Goal: Task Accomplishment & Management: Complete application form

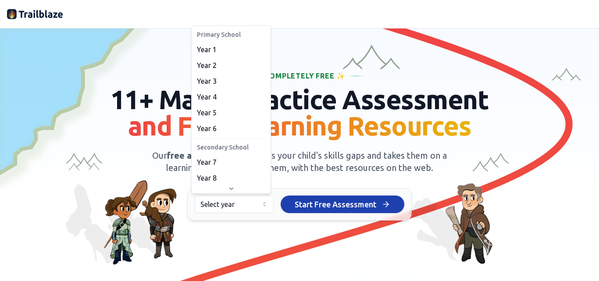
click at [232, 206] on html "We value your privacy We use cookies to enhance your browsing experience, serve…" at bounding box center [299, 140] width 599 height 281
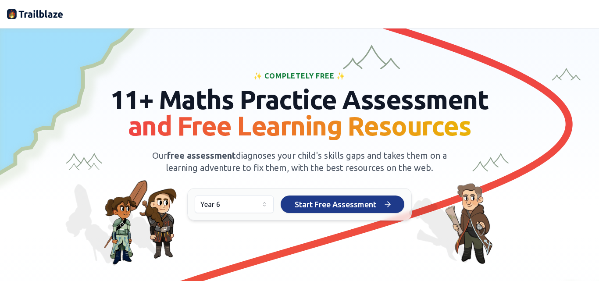
click at [325, 208] on span "Start Free Assessment" at bounding box center [336, 204] width 82 height 12
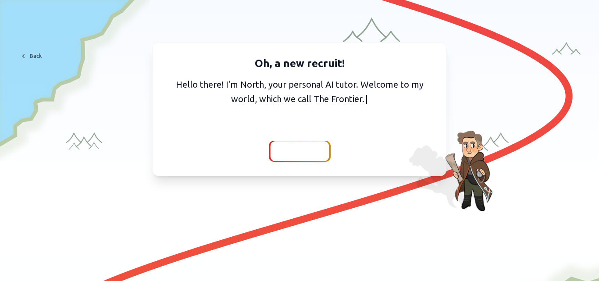
click at [302, 155] on span "Continue" at bounding box center [300, 151] width 34 height 12
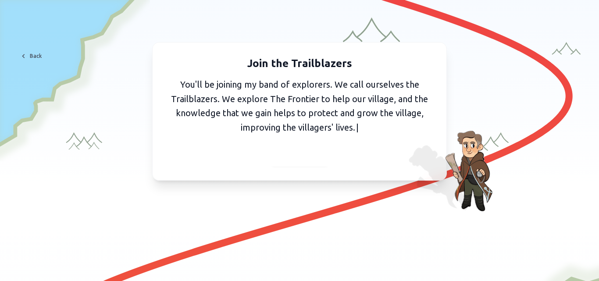
click at [308, 170] on div "Join the Trailblazers You'll be joining my band of explorers. We call ourselves…" at bounding box center [299, 111] width 295 height 139
click at [309, 161] on span "Continue" at bounding box center [300, 156] width 34 height 12
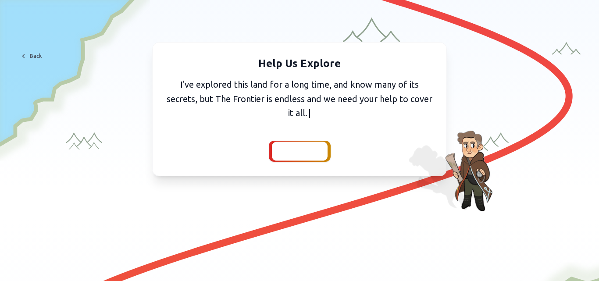
click at [303, 153] on span "Continue" at bounding box center [300, 151] width 34 height 12
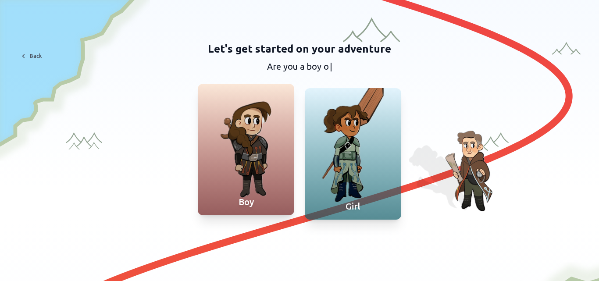
click at [219, 131] on div at bounding box center [246, 150] width 97 height 132
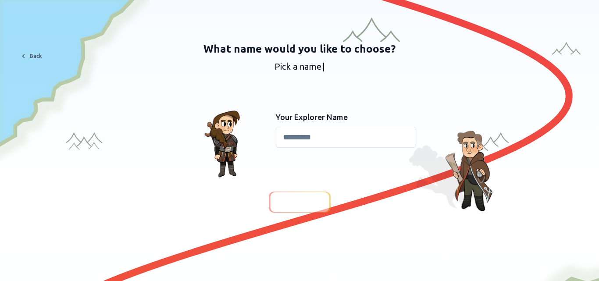
click at [307, 140] on input at bounding box center [346, 137] width 140 height 21
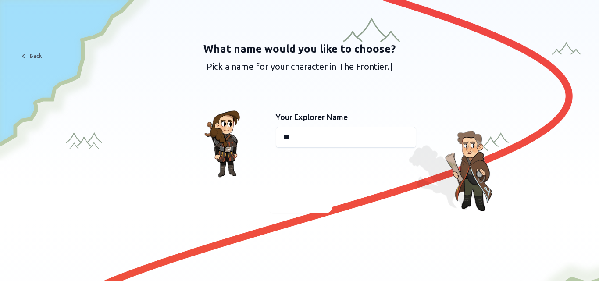
type input "*"
type input "******"
click at [292, 197] on span "Continue" at bounding box center [300, 202] width 34 height 12
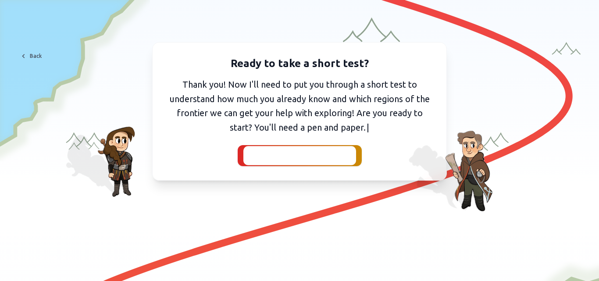
click at [292, 158] on span "I've got my pen and paper" at bounding box center [300, 156] width 96 height 12
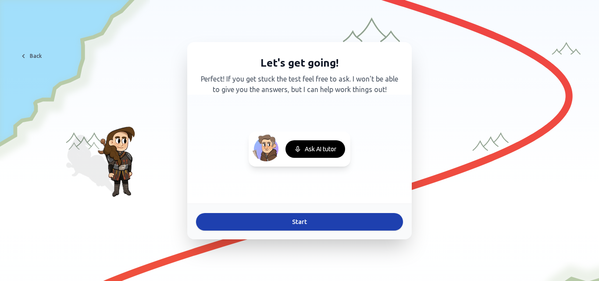
click at [313, 146] on div "Ask AI tutor" at bounding box center [316, 149] width 60 height 18
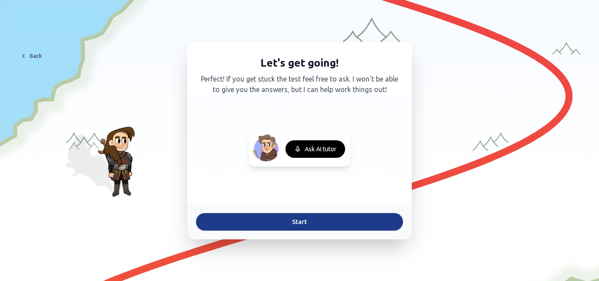
click at [308, 224] on button "Start" at bounding box center [299, 222] width 207 height 18
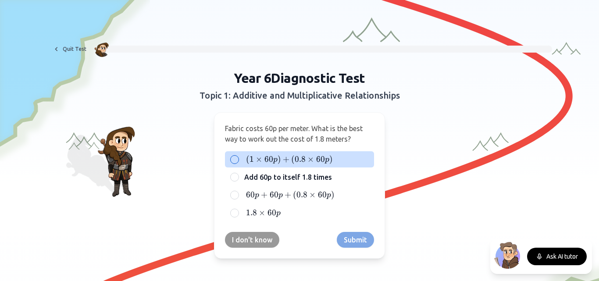
click at [308, 159] on span "×" at bounding box center [311, 159] width 7 height 10
click at [238, 159] on button "( 1 × 60 p ) + ( 0.8 × 60 p ) (1 \times 60p) + (0.8 \times 60p) ( 1 × 60 p ) + …" at bounding box center [234, 159] width 7 height 7
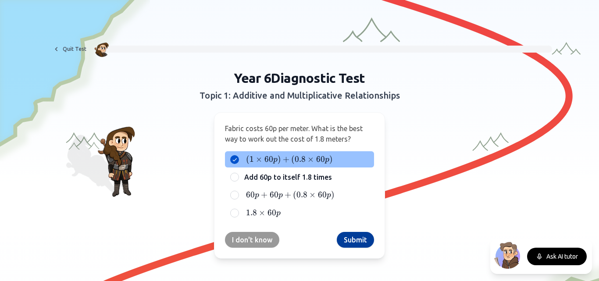
click at [351, 240] on button "Submit" at bounding box center [355, 240] width 37 height 16
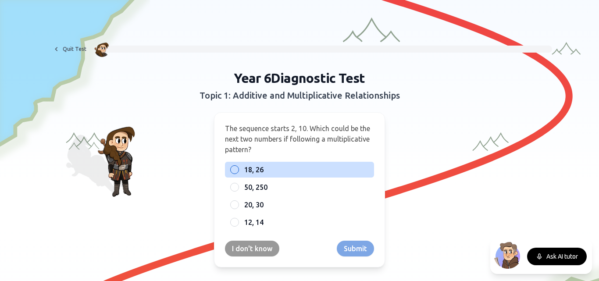
click at [287, 175] on div "18, 26" at bounding box center [299, 170] width 149 height 16
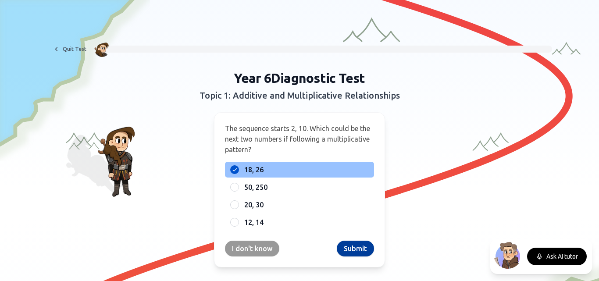
click at [351, 247] on button "Submit" at bounding box center [355, 249] width 37 height 16
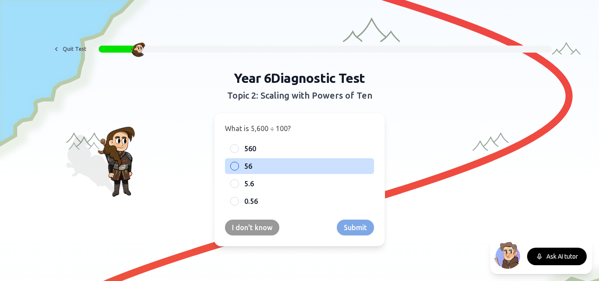
click at [239, 162] on div "56" at bounding box center [299, 166] width 149 height 16
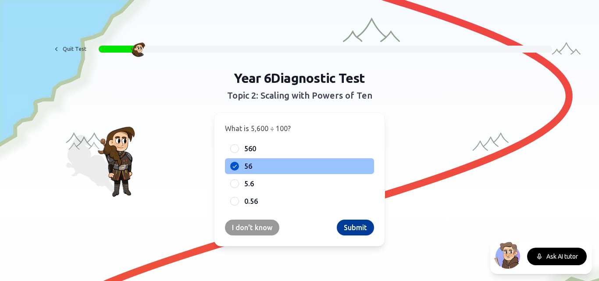
click at [351, 224] on button "Submit" at bounding box center [355, 228] width 37 height 16
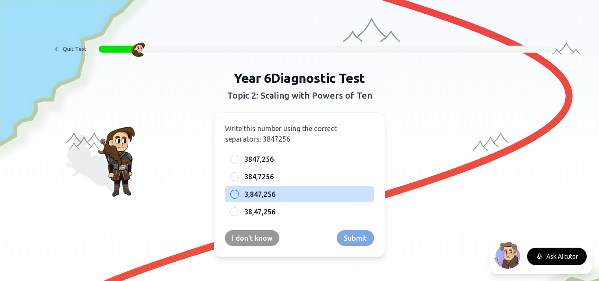
click at [268, 197] on span "3,847,256" at bounding box center [259, 194] width 31 height 11
click at [238, 197] on button "3,847,256" at bounding box center [234, 194] width 7 height 7
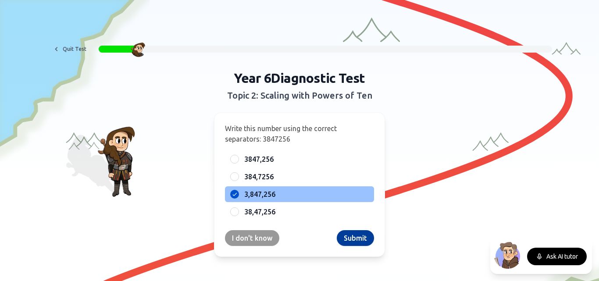
click at [348, 240] on button "Submit" at bounding box center [355, 238] width 37 height 16
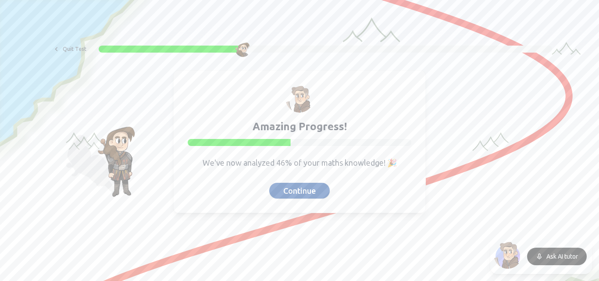
click at [293, 188] on button "Continue" at bounding box center [299, 191] width 61 height 16
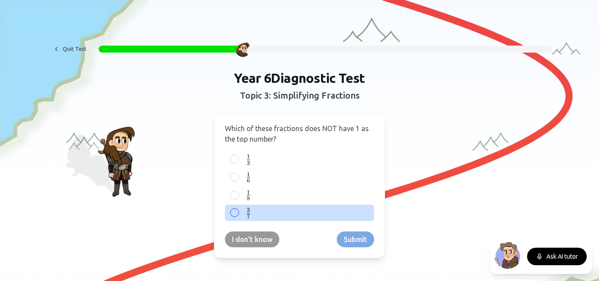
click at [250, 220] on div "3 7 {3 \over 7} 7 3 ​" at bounding box center [299, 213] width 149 height 16
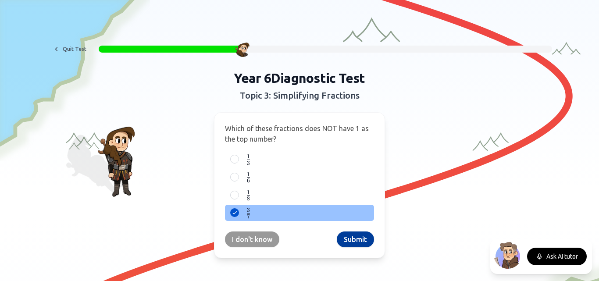
click at [358, 234] on button "Submit" at bounding box center [355, 240] width 37 height 16
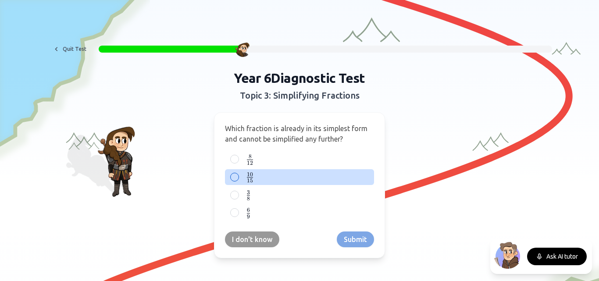
click at [303, 182] on label "10 15 \frac{10}{15} 15 10 ​" at bounding box center [306, 177] width 125 height 11
click at [238, 181] on button "10 15 \frac{10}{15} 15 10 ​" at bounding box center [234, 177] width 7 height 7
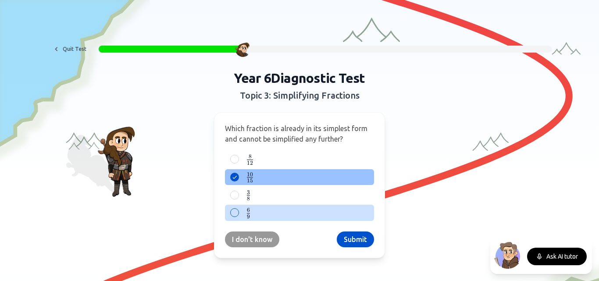
click at [339, 219] on div "6 9 \frac{6}{9} 9 6 ​" at bounding box center [299, 213] width 149 height 16
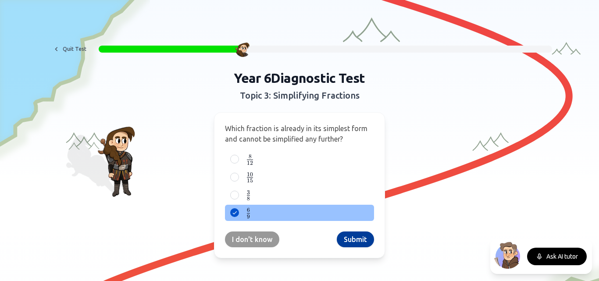
click at [355, 232] on button "Submit" at bounding box center [355, 240] width 37 height 16
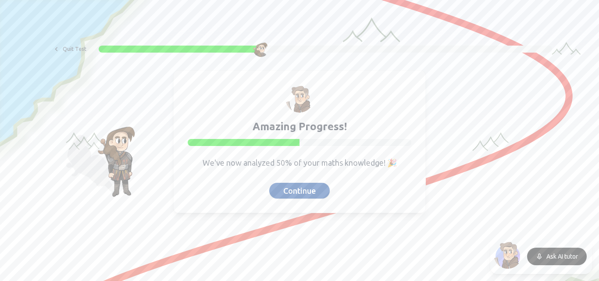
click at [311, 188] on button "Continue" at bounding box center [299, 191] width 61 height 16
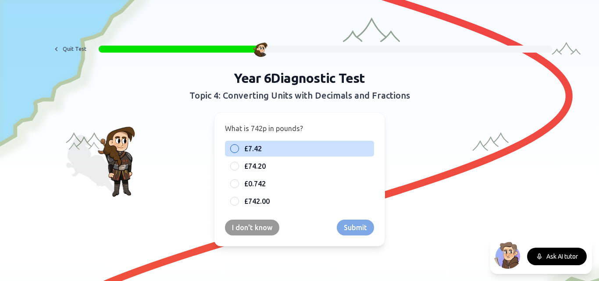
click at [254, 146] on span "£7.42" at bounding box center [253, 148] width 18 height 11
click at [238, 146] on button "£7.42" at bounding box center [234, 148] width 7 height 7
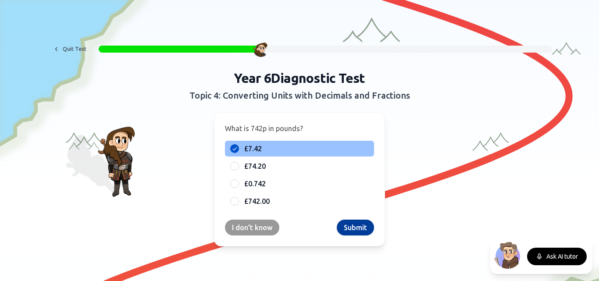
click at [342, 224] on button "Submit" at bounding box center [355, 228] width 37 height 16
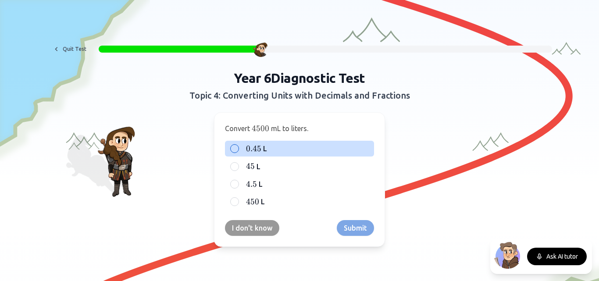
click at [267, 155] on div "0.45 0.45 0.45 L" at bounding box center [299, 149] width 149 height 16
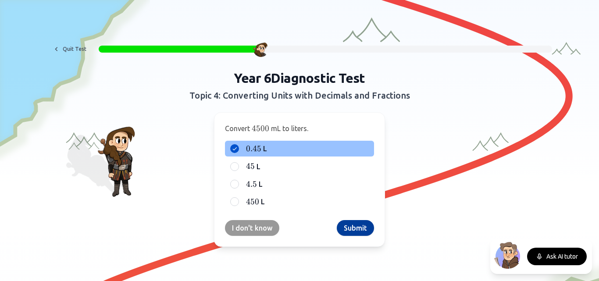
click at [355, 228] on button "Submit" at bounding box center [355, 228] width 37 height 16
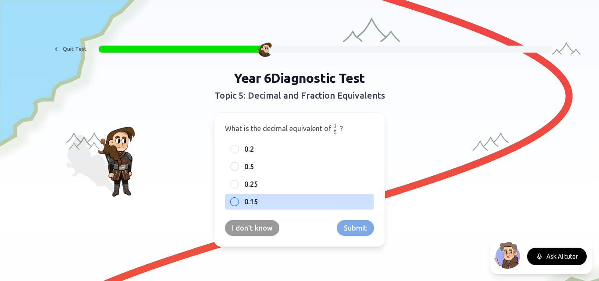
click at [281, 205] on label "0.15" at bounding box center [306, 202] width 125 height 11
click at [238, 205] on button "0.15" at bounding box center [234, 201] width 7 height 7
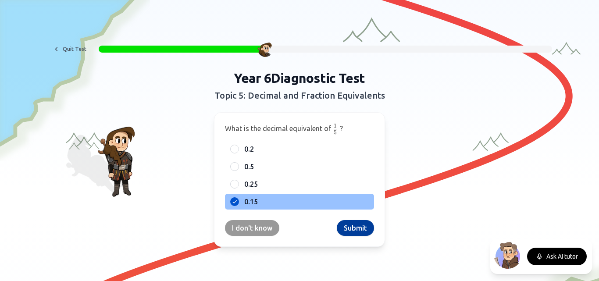
click at [358, 233] on button "Submit" at bounding box center [355, 228] width 37 height 16
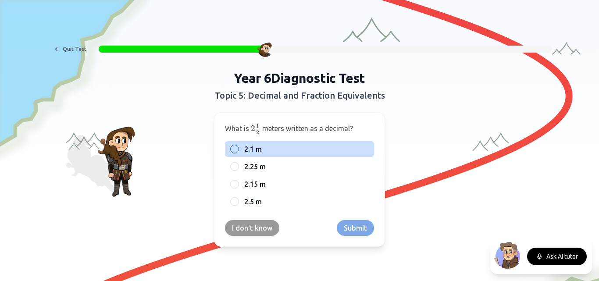
click at [258, 151] on span "2.1 m" at bounding box center [253, 149] width 18 height 11
click at [238, 151] on button "2.1 m" at bounding box center [234, 149] width 7 height 7
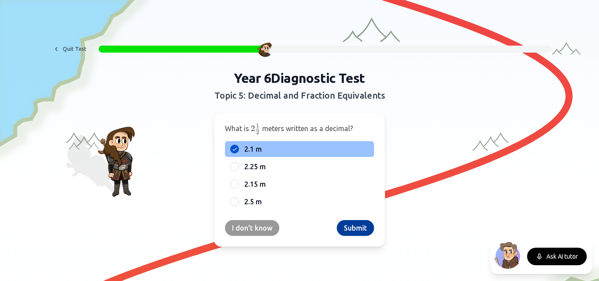
click at [345, 225] on button "Submit" at bounding box center [355, 228] width 37 height 16
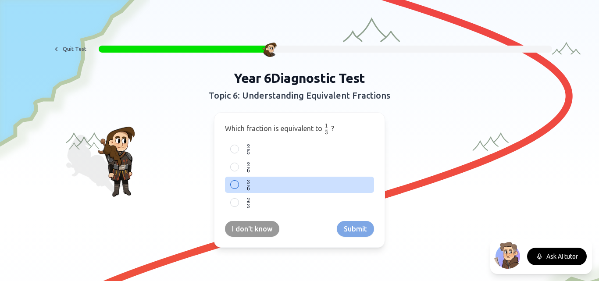
click at [289, 180] on label "3 6 \frac{3}{6} 6 3 ​" at bounding box center [306, 184] width 125 height 11
click at [238, 181] on button "3 6 \frac{3}{6} 6 3 ​" at bounding box center [234, 184] width 7 height 7
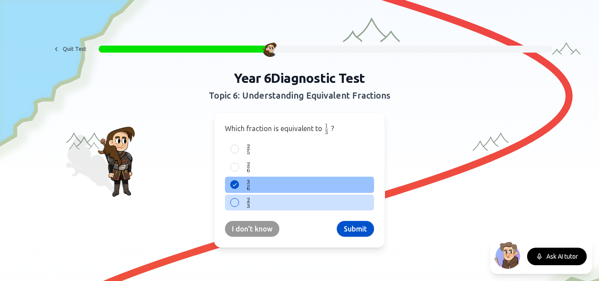
click at [308, 208] on label "2 3 \frac{2}{3} 3 2 ​" at bounding box center [306, 202] width 125 height 11
click at [238, 206] on button "2 3 \frac{2}{3} 3 2 ​" at bounding box center [234, 202] width 7 height 7
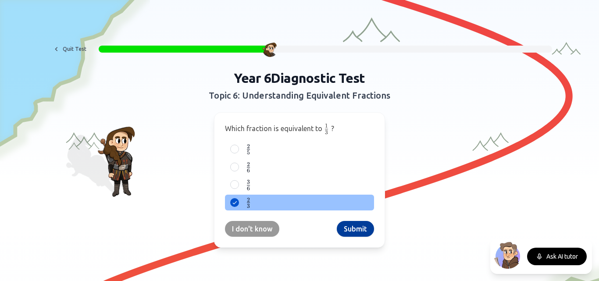
click at [358, 230] on button "Submit" at bounding box center [355, 229] width 37 height 16
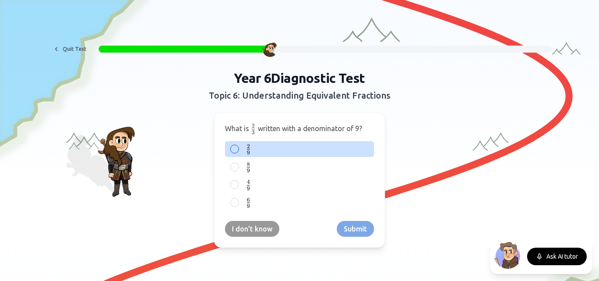
click at [278, 155] on div "2 9 \frac{2}{9} 9 2 ​" at bounding box center [299, 149] width 149 height 16
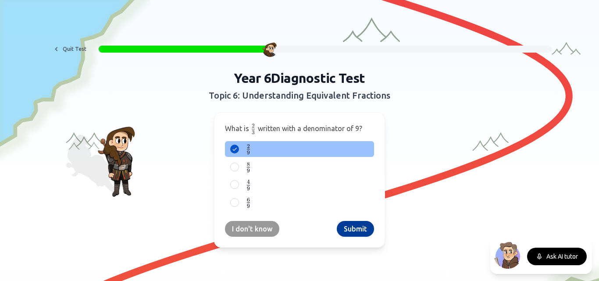
click at [365, 233] on button "Submit" at bounding box center [355, 229] width 37 height 16
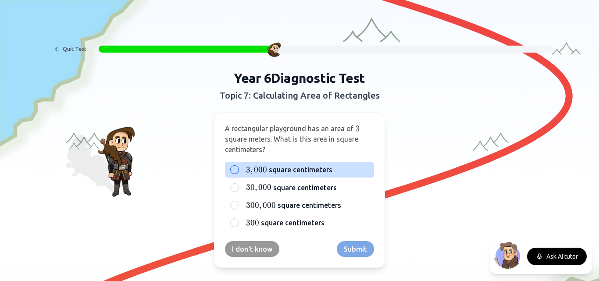
click at [290, 173] on span "square centimeters" at bounding box center [301, 170] width 64 height 11
click at [238, 173] on button "3 , 000 3,000 3 , 000 square centimeters" at bounding box center [234, 169] width 7 height 7
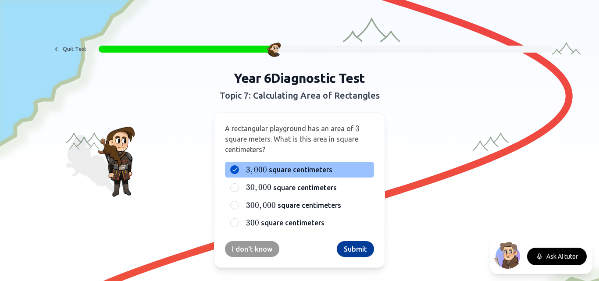
click at [357, 245] on button "Submit" at bounding box center [355, 249] width 37 height 16
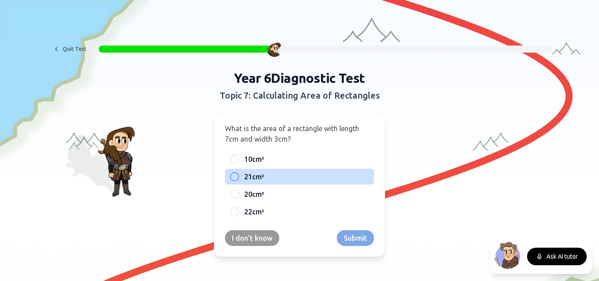
click at [247, 169] on div "21cm²" at bounding box center [299, 177] width 149 height 16
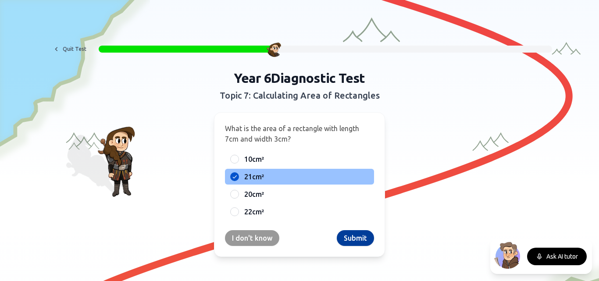
click at [352, 233] on button "Submit" at bounding box center [355, 238] width 37 height 16
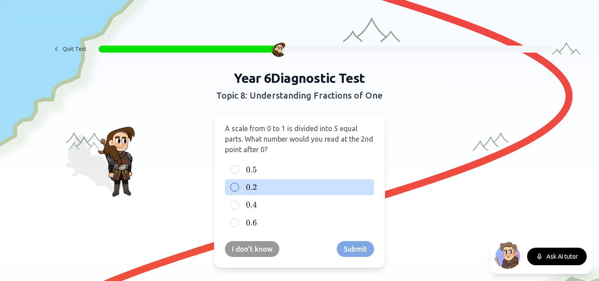
click at [263, 186] on label "0.2 0.2 0.2" at bounding box center [306, 187] width 125 height 11
click at [238, 186] on button "0.2 0.2 0.2" at bounding box center [234, 187] width 7 height 7
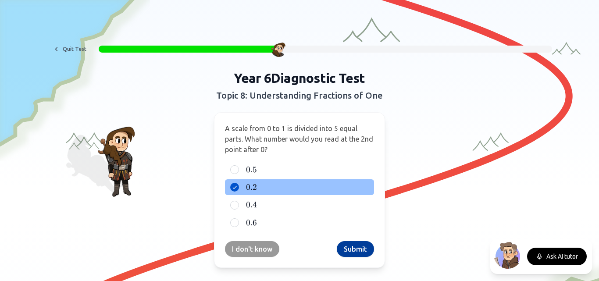
click at [363, 248] on button "Submit" at bounding box center [355, 249] width 37 height 16
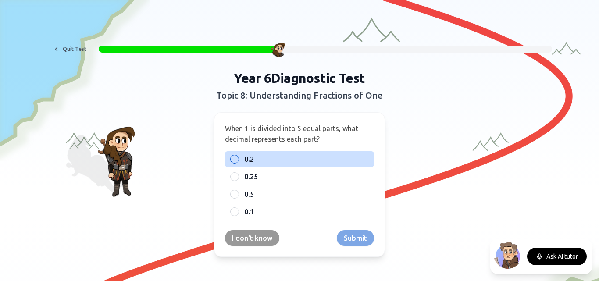
click at [298, 157] on label "0.2" at bounding box center [306, 159] width 125 height 11
click at [238, 157] on button "0.2" at bounding box center [234, 159] width 7 height 7
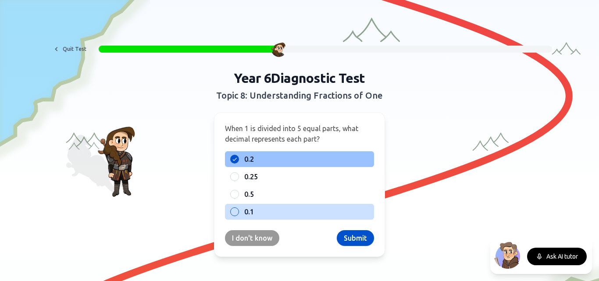
click at [358, 208] on label "0.1" at bounding box center [306, 212] width 125 height 11
click at [238, 208] on button "0.1" at bounding box center [234, 211] width 7 height 7
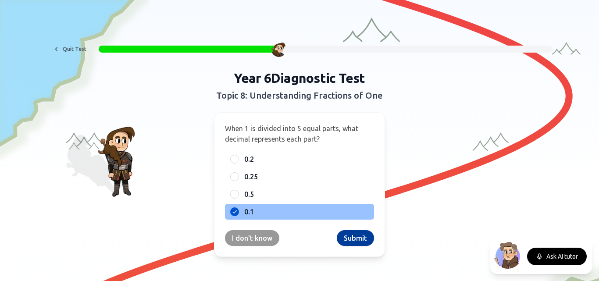
click at [361, 236] on button "Submit" at bounding box center [355, 238] width 37 height 16
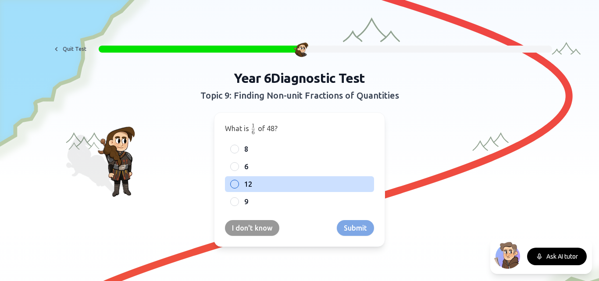
click at [238, 176] on div "12" at bounding box center [299, 184] width 149 height 16
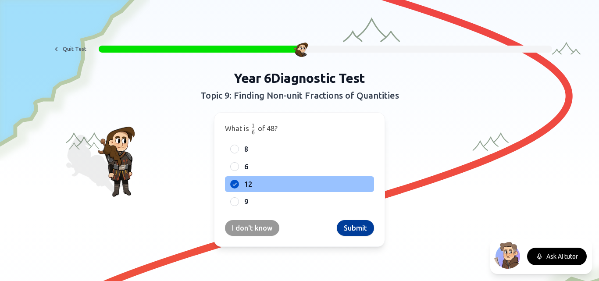
click at [355, 231] on button "Submit" at bounding box center [355, 228] width 37 height 16
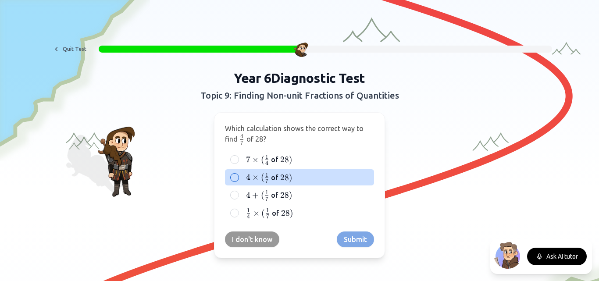
click at [304, 178] on label "4 × ( 1 7 4 \times (\frac{1}{7} 4 × ( 7 1 ​ of 28 ) 28) 28 )" at bounding box center [306, 177] width 125 height 11
click at [238, 178] on button "4 × ( 1 7 4 \times (\frac{1}{7} 4 × ( 7 1 ​ of 28 ) 28) 28 )" at bounding box center [234, 177] width 7 height 7
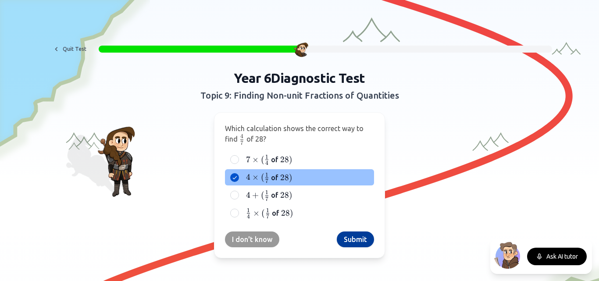
click at [348, 234] on button "Submit" at bounding box center [355, 240] width 37 height 16
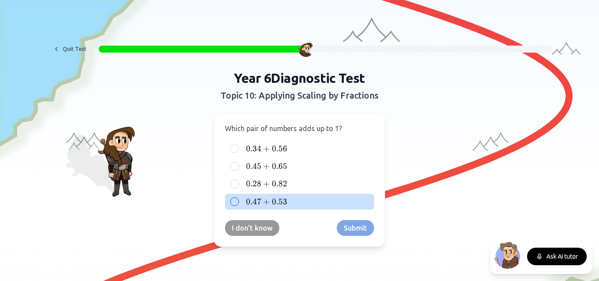
click at [267, 208] on div "0.47 + 0.53 0.47 + 0.53 0.47 + 0.53" at bounding box center [299, 202] width 149 height 16
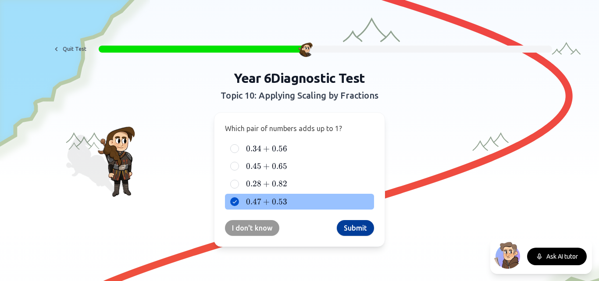
click at [351, 221] on button "Submit" at bounding box center [355, 228] width 37 height 16
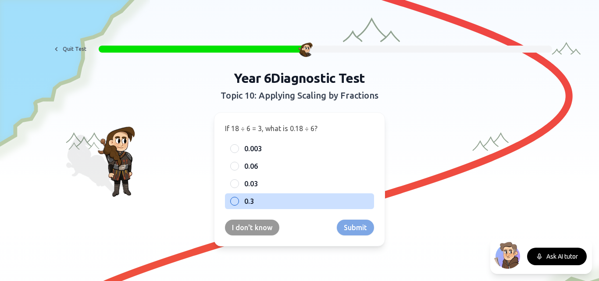
click at [244, 207] on div "0.3" at bounding box center [299, 201] width 149 height 16
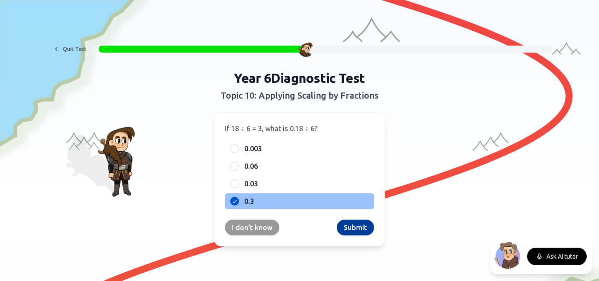
click at [353, 231] on button "Submit" at bounding box center [355, 228] width 37 height 16
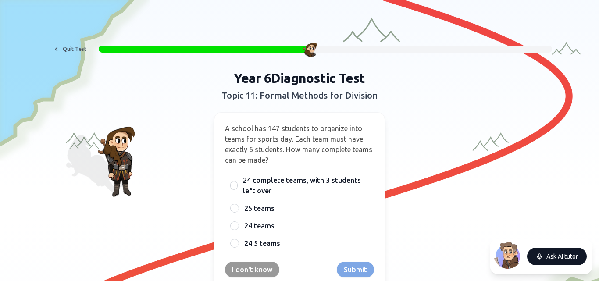
click at [572, 260] on button "Ask AI tutor" at bounding box center [557, 257] width 60 height 18
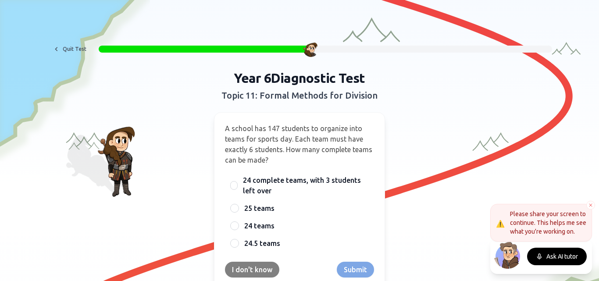
click at [230, 263] on button "I don't know" at bounding box center [252, 270] width 54 height 16
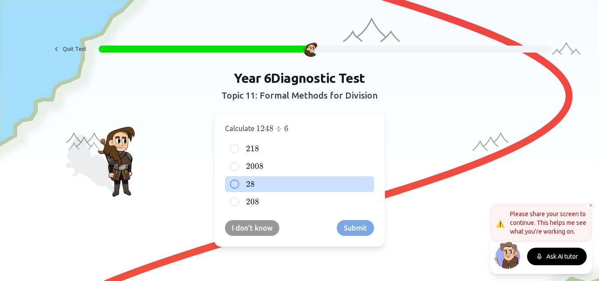
click at [277, 182] on label "28 28 28" at bounding box center [306, 184] width 125 height 11
click at [238, 182] on button "28 28 28" at bounding box center [234, 184] width 7 height 7
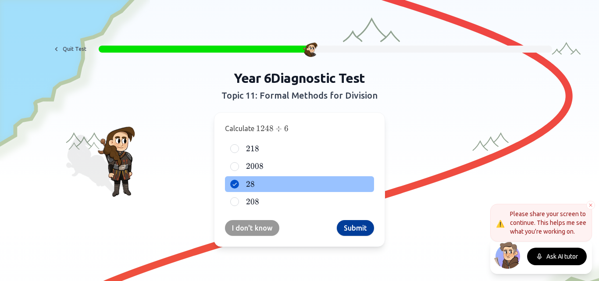
click at [342, 228] on button "Submit" at bounding box center [355, 228] width 37 height 16
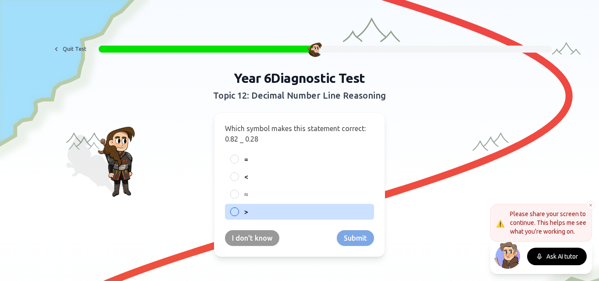
click at [293, 216] on label ">" at bounding box center [306, 212] width 125 height 11
click at [238, 215] on button ">" at bounding box center [234, 211] width 7 height 7
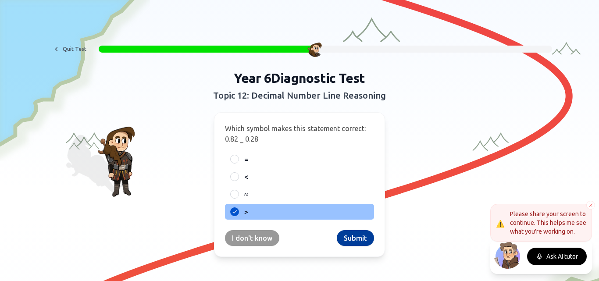
click at [361, 234] on button "Submit" at bounding box center [355, 238] width 37 height 16
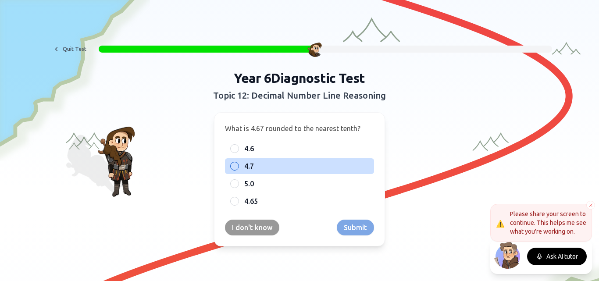
click at [272, 168] on label "4.7" at bounding box center [306, 166] width 125 height 11
click at [238, 168] on button "4.7" at bounding box center [234, 166] width 7 height 7
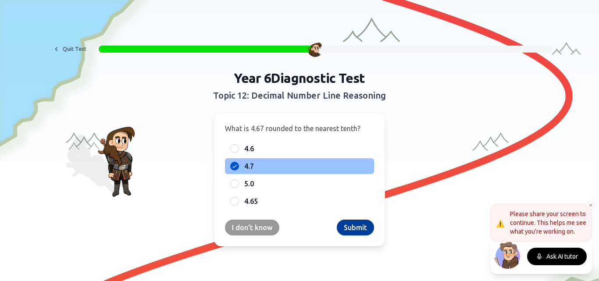
click at [348, 229] on button "Submit" at bounding box center [355, 228] width 37 height 16
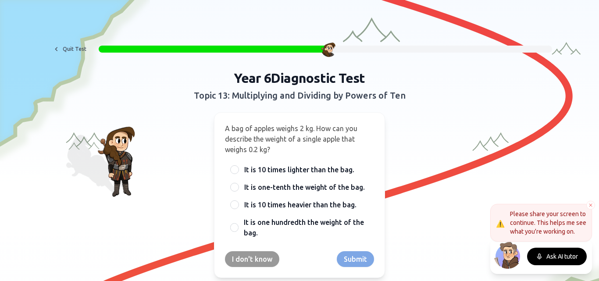
click at [417, 52] on div at bounding box center [326, 49] width 454 height 7
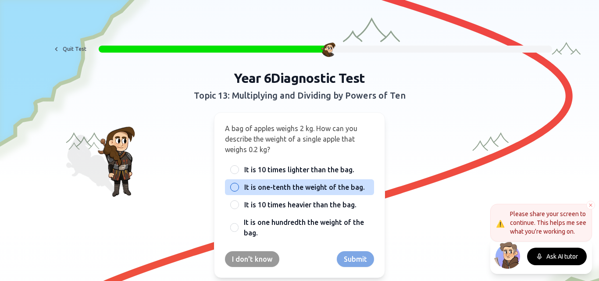
click at [307, 186] on span "It is one-tenth the weight of the bag." at bounding box center [304, 187] width 121 height 11
click at [238, 186] on button "It is one-tenth the weight of the bag." at bounding box center [234, 187] width 7 height 7
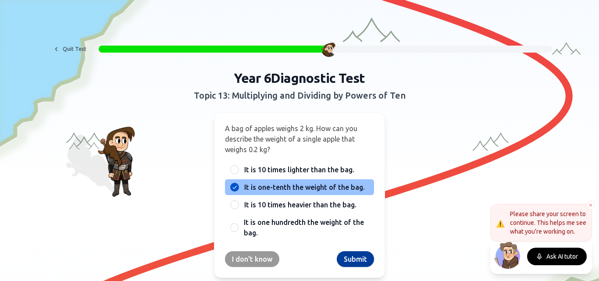
click at [353, 258] on button "Submit" at bounding box center [355, 259] width 37 height 16
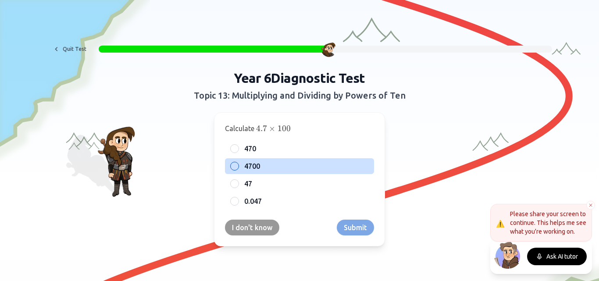
click at [271, 170] on label "4700" at bounding box center [306, 166] width 125 height 11
click at [238, 170] on button "4700" at bounding box center [234, 166] width 7 height 7
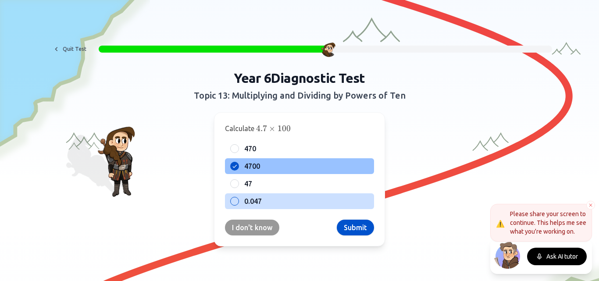
click at [240, 200] on div "0.047" at bounding box center [299, 201] width 149 height 16
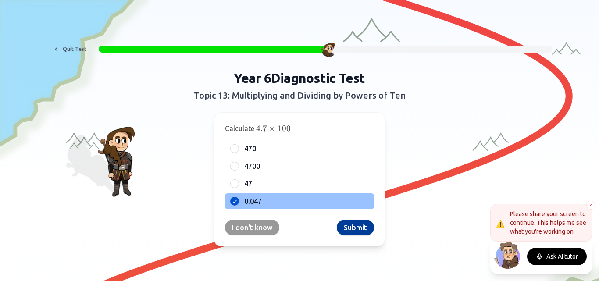
click at [351, 229] on button "Submit" at bounding box center [355, 228] width 37 height 16
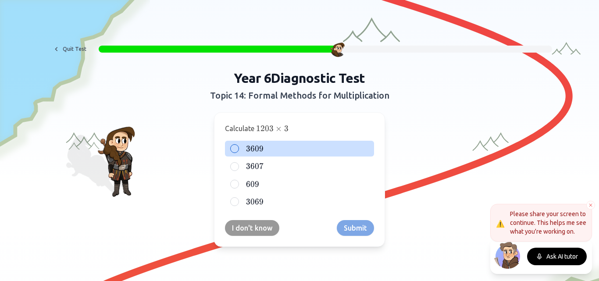
click at [275, 153] on label "3609 3609 3609" at bounding box center [306, 148] width 125 height 11
click at [238, 152] on button "3609 3609 3609" at bounding box center [234, 148] width 7 height 7
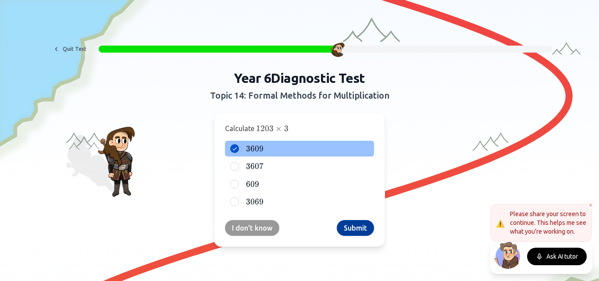
click at [356, 231] on button "Submit" at bounding box center [355, 228] width 37 height 16
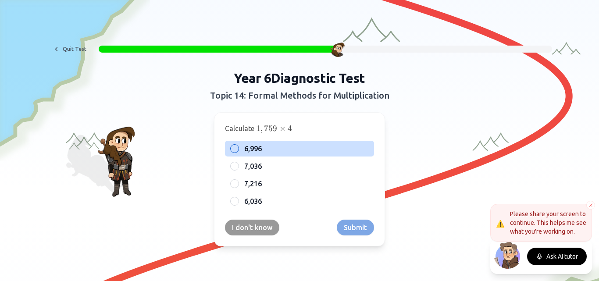
click at [277, 151] on label "6,996" at bounding box center [306, 148] width 125 height 11
click at [238, 151] on button "6,996" at bounding box center [234, 148] width 7 height 7
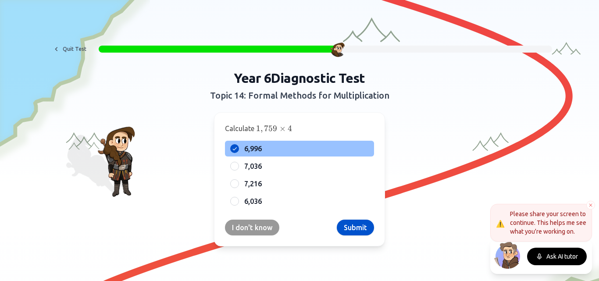
type button "A"
click at [363, 228] on button "Submit" at bounding box center [355, 228] width 37 height 16
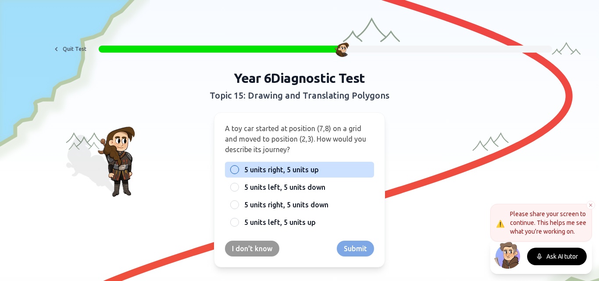
click at [313, 172] on span "5 units right, 5 units up" at bounding box center [281, 170] width 75 height 11
click at [238, 172] on button "5 units right, 5 units up" at bounding box center [234, 169] width 7 height 7
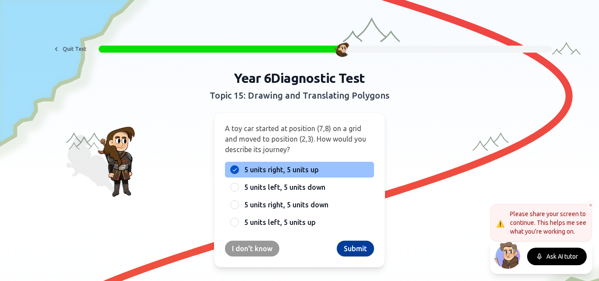
click at [343, 247] on button "Submit" at bounding box center [355, 249] width 37 height 16
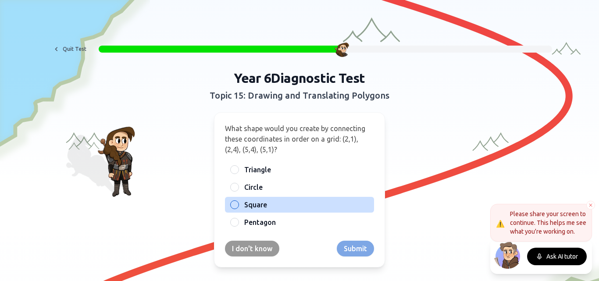
click at [272, 206] on label "Square" at bounding box center [306, 205] width 125 height 11
click at [238, 206] on button "Square" at bounding box center [234, 204] width 7 height 7
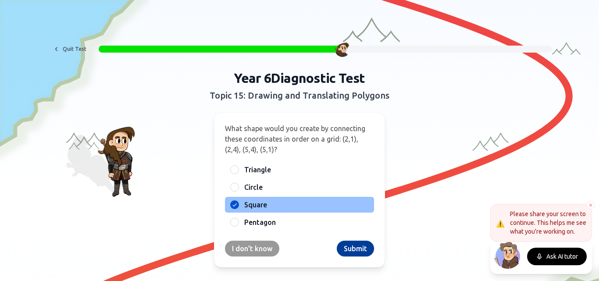
click at [341, 251] on button "Submit" at bounding box center [355, 249] width 37 height 16
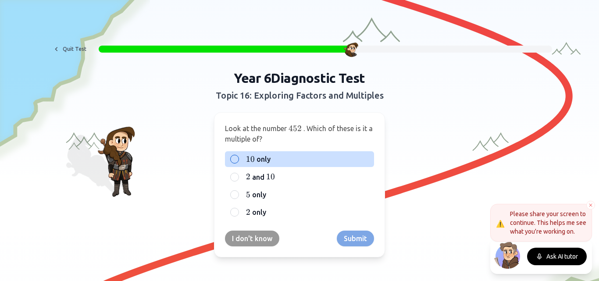
click at [322, 164] on label "10 10 10 only" at bounding box center [306, 159] width 125 height 11
click at [238, 163] on button "10 10 10 only" at bounding box center [234, 159] width 7 height 7
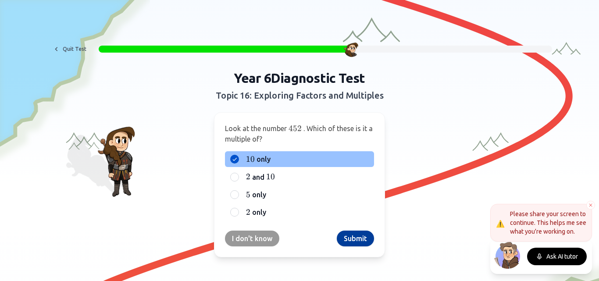
click at [363, 233] on button "Submit" at bounding box center [355, 239] width 37 height 16
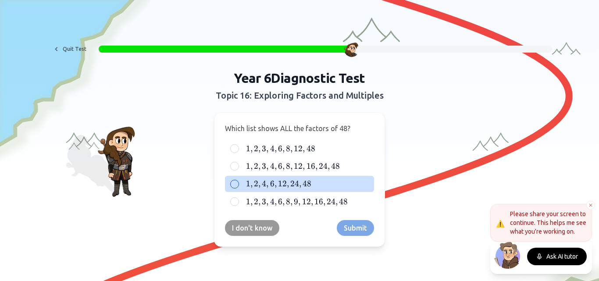
click at [336, 181] on label "1 , 2 , 4 , 6 , 12 , 24 , 48 1, 2, 4, 6, 12, 24, 48 1 , 2 , 4 , 6 , 12 , 24 , 48" at bounding box center [306, 184] width 125 height 11
click at [238, 181] on button "1 , 2 , 4 , 6 , 12 , 24 , 48 1, 2, 4, 6, 12, 24, 48 1 , 2 , 4 , 6 , 12 , 24 , 48" at bounding box center [234, 184] width 7 height 7
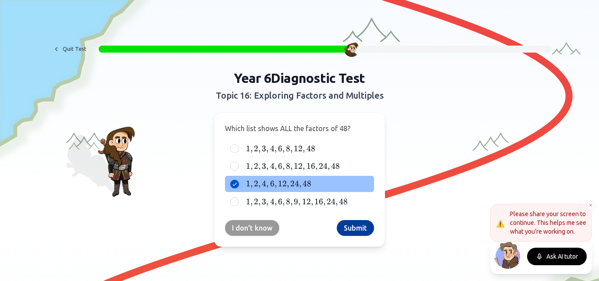
click at [347, 229] on button "Submit" at bounding box center [355, 228] width 37 height 16
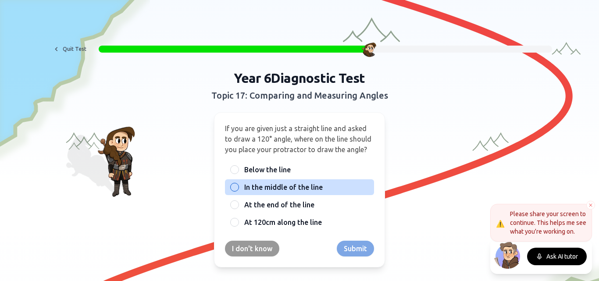
click at [298, 182] on span "In the middle of the line" at bounding box center [283, 187] width 79 height 11
click at [238, 184] on button "In the middle of the line" at bounding box center [234, 187] width 7 height 7
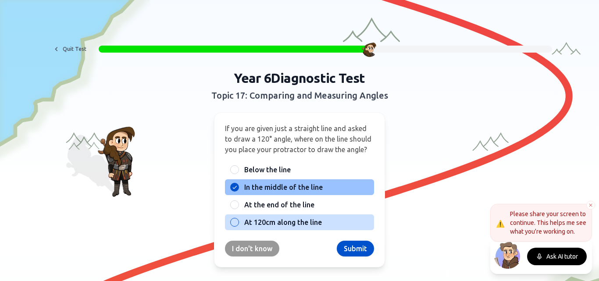
click at [279, 221] on span "At 120cm along the line" at bounding box center [283, 222] width 78 height 11
click at [238, 221] on button "At 120cm along the line" at bounding box center [234, 222] width 7 height 7
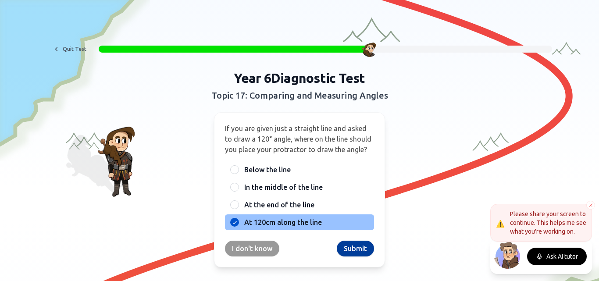
click at [361, 250] on button "Submit" at bounding box center [355, 249] width 37 height 16
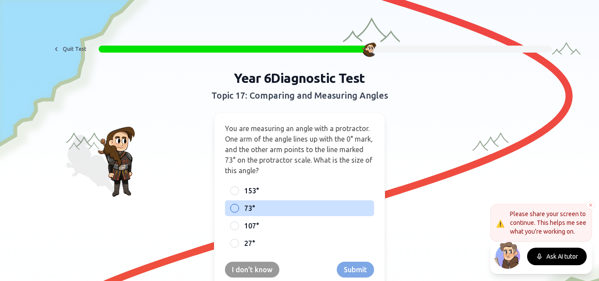
click at [346, 212] on label "73°" at bounding box center [306, 208] width 125 height 11
click at [238, 212] on button "73°" at bounding box center [234, 208] width 7 height 7
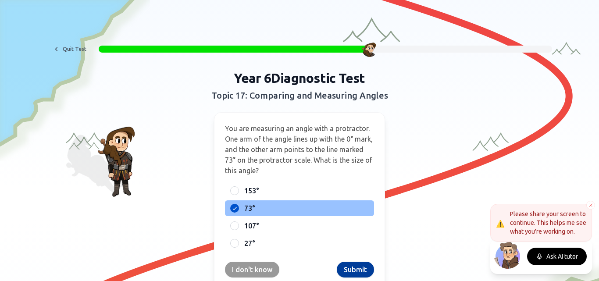
click at [343, 267] on button "Submit" at bounding box center [355, 270] width 37 height 16
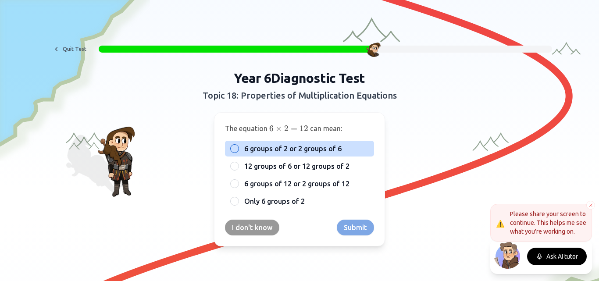
click at [346, 150] on label "6 groups of 2 or 2 groups of 6" at bounding box center [306, 148] width 125 height 11
click at [238, 150] on button "6 groups of 2 or 2 groups of 6" at bounding box center [234, 148] width 7 height 7
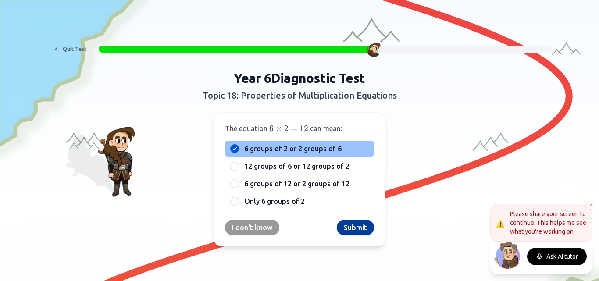
click at [342, 225] on button "Submit" at bounding box center [355, 228] width 37 height 16
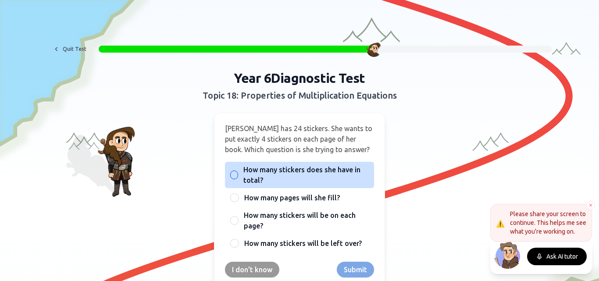
click at [278, 169] on span "How many stickers does she have in total?" at bounding box center [305, 175] width 125 height 21
click at [238, 172] on button "How many stickers does she have in total?" at bounding box center [234, 175] width 7 height 7
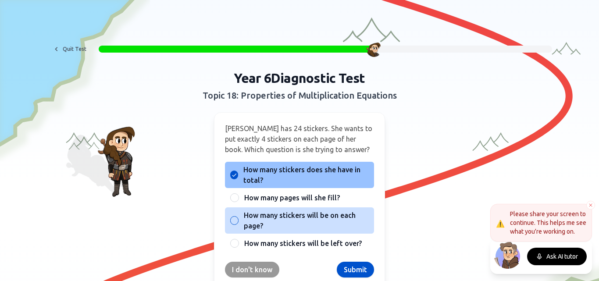
click at [338, 227] on span "How many stickers will be on each page?" at bounding box center [306, 220] width 125 height 21
click at [238, 224] on button "How many stickers will be on each page?" at bounding box center [234, 220] width 7 height 7
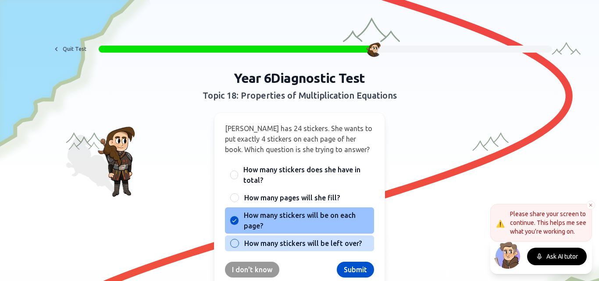
click at [340, 245] on span "How many stickers will be left over?" at bounding box center [303, 243] width 118 height 11
click at [238, 245] on button "How many stickers will be left over?" at bounding box center [234, 243] width 7 height 7
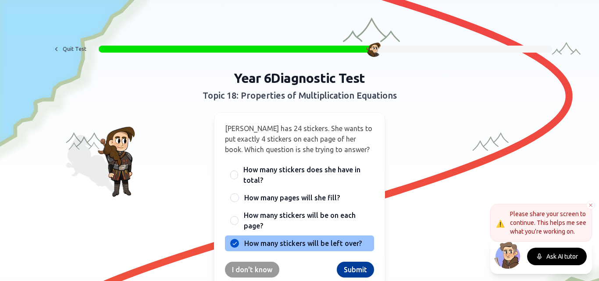
click at [358, 268] on button "Submit" at bounding box center [355, 270] width 37 height 16
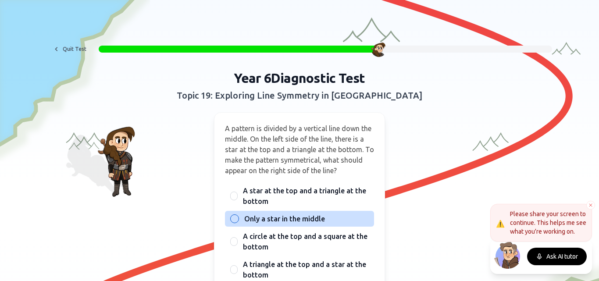
click at [329, 218] on label "Only a star in the middle" at bounding box center [306, 219] width 125 height 11
click at [238, 218] on button "Only a star in the middle" at bounding box center [234, 218] width 7 height 7
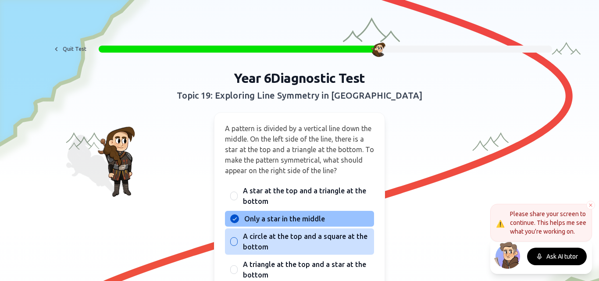
type button "B"
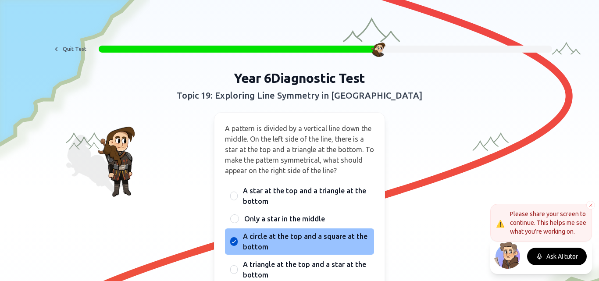
type button "C"
type button "D"
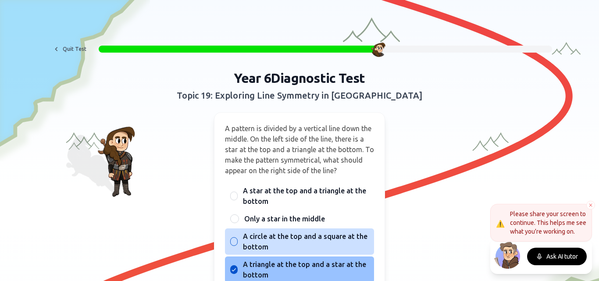
type button "A"
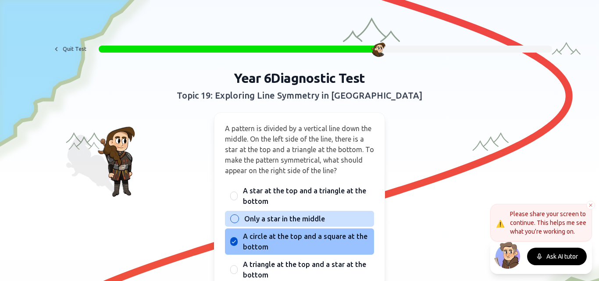
click at [338, 211] on div "B Only a star in the middle" at bounding box center [299, 219] width 149 height 16
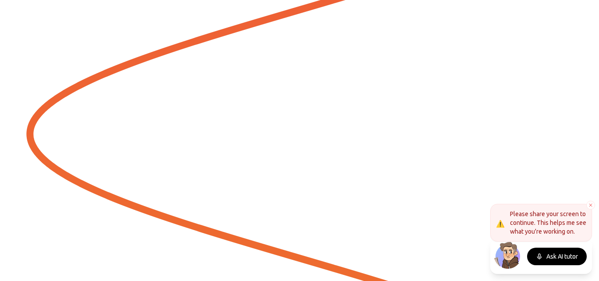
scroll to position [709, 0]
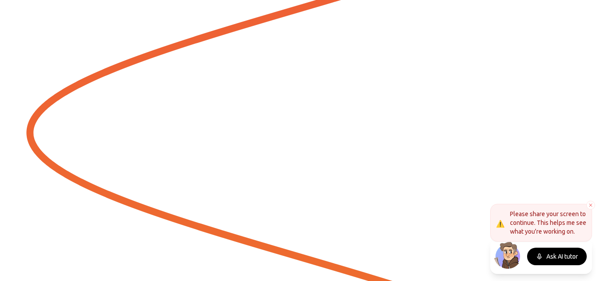
drag, startPoint x: 338, startPoint y: 211, endPoint x: 303, endPoint y: 183, distance: 44.6
click at [303, 183] on div "Quit Test Year 6 Diagnostic Test Topic 19: Exploring Line Symmetry in Shapes A …" at bounding box center [299, 140] width 599 height 281
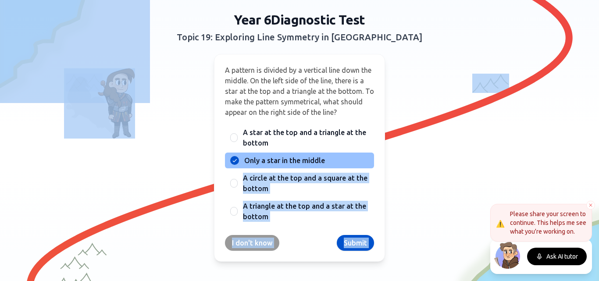
scroll to position [25, 0]
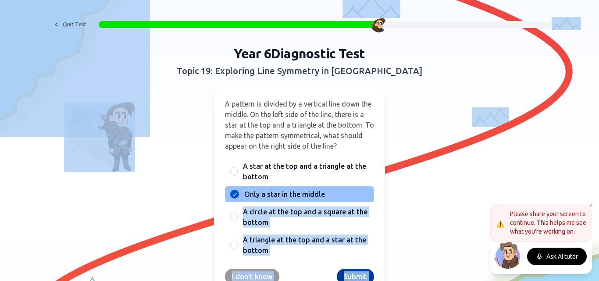
click at [340, 271] on button "Submit" at bounding box center [355, 277] width 37 height 16
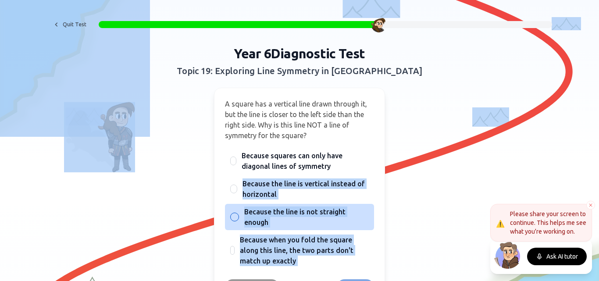
click at [369, 212] on div "C Because the line is not straight enough" at bounding box center [299, 217] width 149 height 26
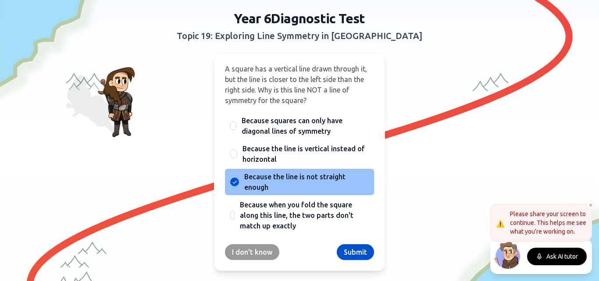
scroll to position [77, 0]
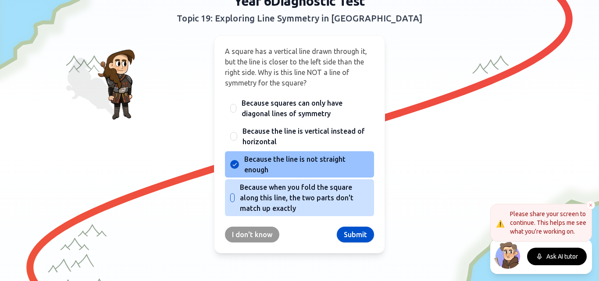
click at [329, 210] on span "Because when you fold the square along this line, the two parts don't match up …" at bounding box center [304, 198] width 129 height 32
click at [236, 201] on button "D" at bounding box center [232, 197] width 7 height 7
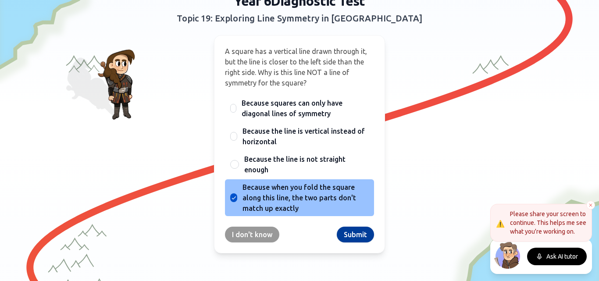
click at [352, 233] on button "Submit" at bounding box center [355, 235] width 37 height 16
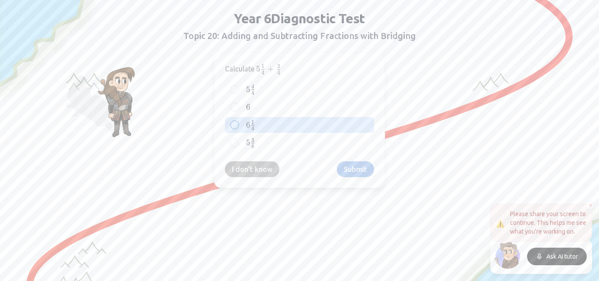
scroll to position [42, 0]
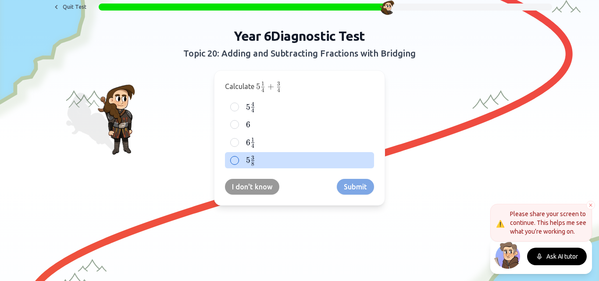
click at [282, 164] on label "5 3 8 5\frac{3}{8} 5 8 3 ​" at bounding box center [306, 160] width 125 height 11
click at [238, 164] on button "5 3 8 5\frac{3}{8} 5 8 3 ​" at bounding box center [234, 160] width 7 height 7
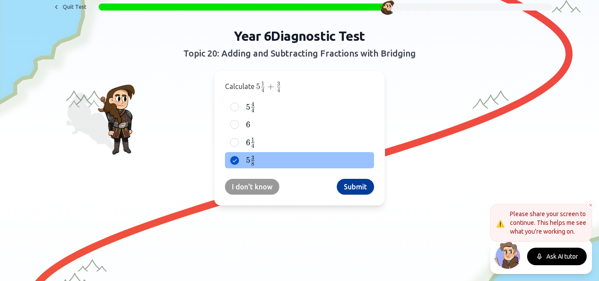
click at [346, 182] on button "Submit" at bounding box center [355, 187] width 37 height 16
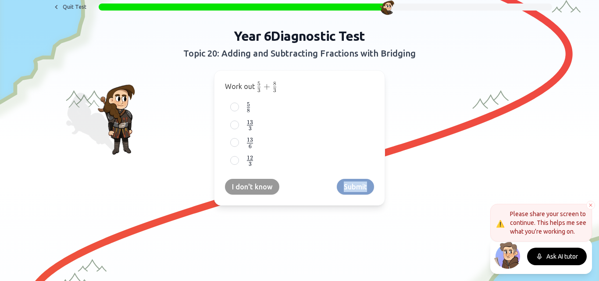
click at [346, 182] on div "I don't know Submit" at bounding box center [299, 187] width 149 height 16
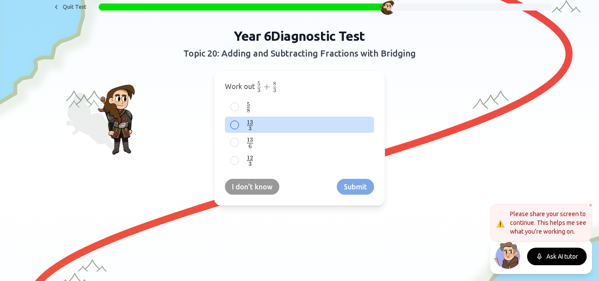
click at [268, 127] on label "13 3 \frac{13}{3} 3 13 ​" at bounding box center [306, 124] width 125 height 11
click at [238, 127] on button "13 3 \frac{13}{3} 3 13 ​" at bounding box center [234, 125] width 7 height 7
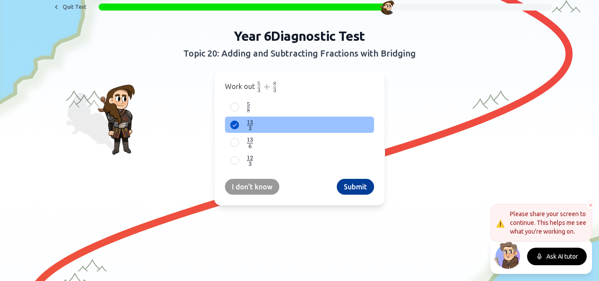
click at [354, 184] on button "Submit" at bounding box center [355, 187] width 37 height 16
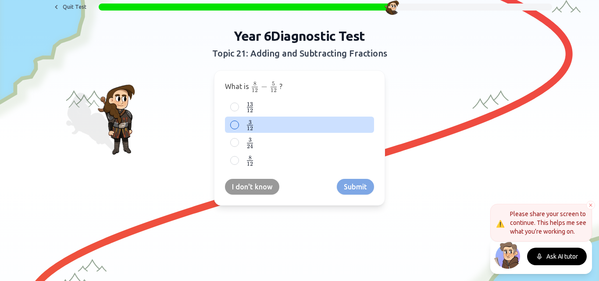
click at [247, 127] on span "12" at bounding box center [250, 128] width 6 height 7
click at [238, 127] on button "3 12 \frac{3}{12} 12 3 ​" at bounding box center [234, 125] width 7 height 7
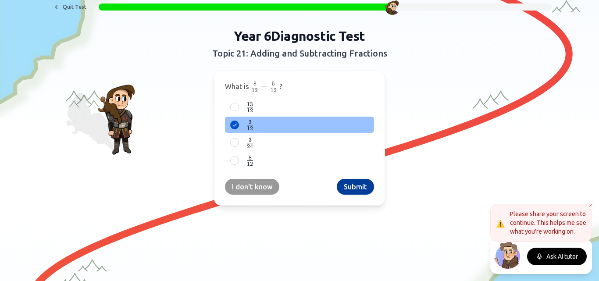
click at [345, 184] on button "Submit" at bounding box center [355, 187] width 37 height 16
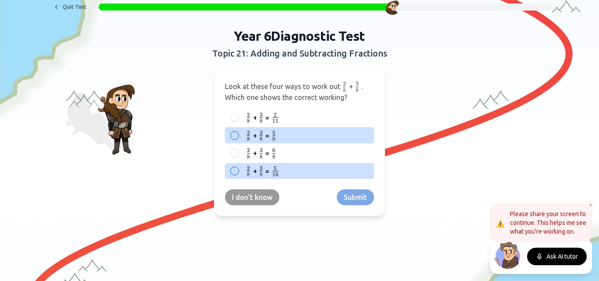
click at [300, 168] on label "2 8 {2 \over 8} 8 2 ​ + 3 8 {3 \over 8} 8 3 ​ = 5 16 {5 \over 16} 16 5 ​" at bounding box center [306, 171] width 125 height 11
click at [238, 168] on button "2 8 {2 \over 8} 8 2 ​ + 3 8 {3 \over 8} 8 3 ​ = 5 16 {5 \over 16} 16 5 ​" at bounding box center [234, 171] width 7 height 7
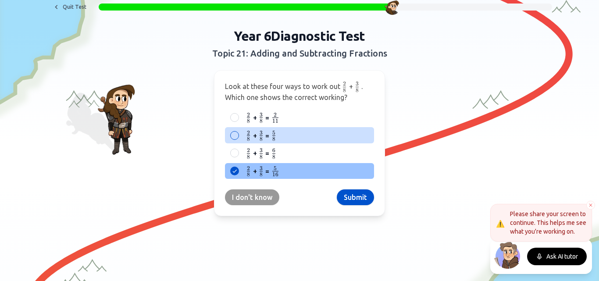
click at [332, 143] on div "2 8 {2 \over 8} 8 2 ​ + 3 8 {3 \over 8} 8 3 ​ = 5 8 {5 \over 8} 8 5 ​" at bounding box center [299, 135] width 149 height 16
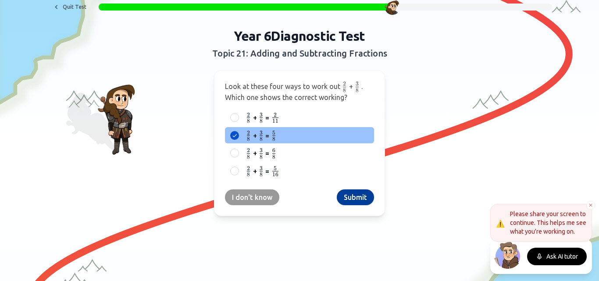
click at [353, 197] on button "Submit" at bounding box center [355, 198] width 37 height 16
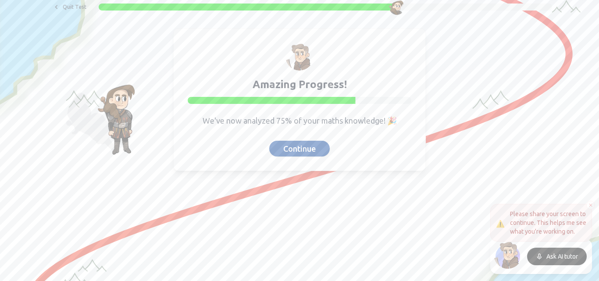
click at [286, 143] on button "Continue" at bounding box center [299, 149] width 61 height 16
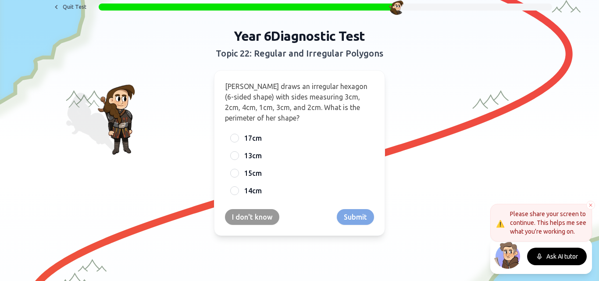
click at [286, 165] on div "17cm 13cm 15cm 14cm" at bounding box center [299, 164] width 149 height 68
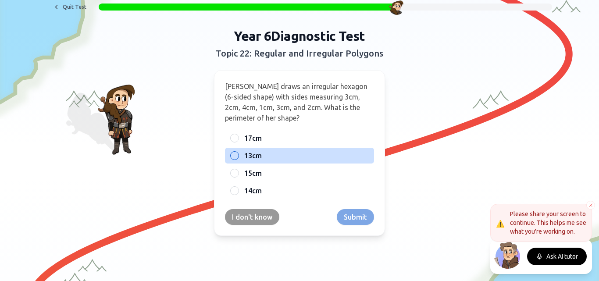
click at [285, 156] on label "13cm" at bounding box center [306, 155] width 125 height 11
click at [238, 156] on button "13cm" at bounding box center [234, 155] width 7 height 7
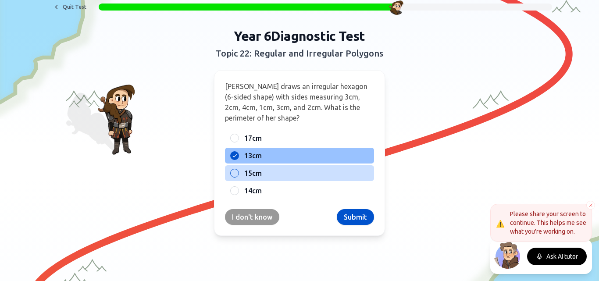
click at [301, 172] on label "15cm" at bounding box center [306, 173] width 125 height 11
click at [238, 172] on button "15cm" at bounding box center [234, 173] width 7 height 7
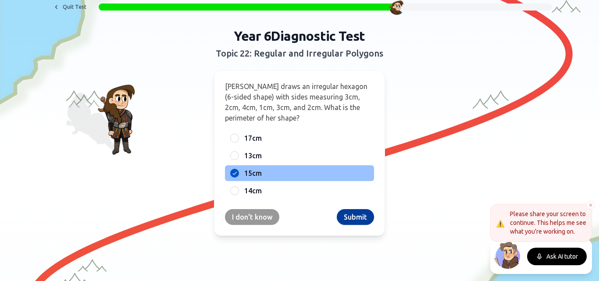
click at [365, 211] on button "Submit" at bounding box center [355, 217] width 37 height 16
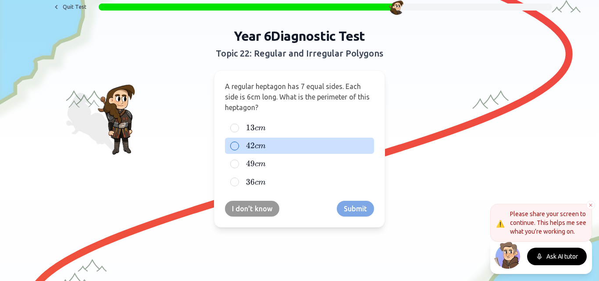
click at [355, 147] on label "42 c m 42cm 42 c m" at bounding box center [306, 145] width 125 height 11
click at [238, 147] on button "42 c m 42cm 42 c m" at bounding box center [234, 146] width 7 height 7
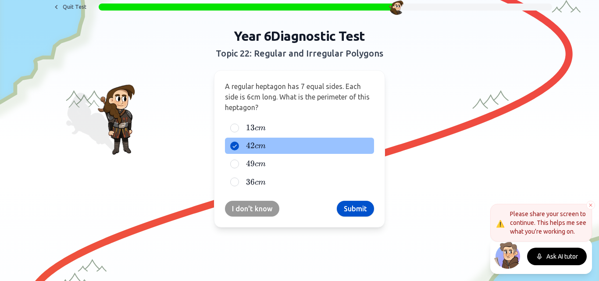
click at [355, 147] on label "42 c m 42cm 42 c m" at bounding box center [306, 145] width 125 height 11
click at [238, 147] on button "42 c m 42cm 42 c m" at bounding box center [234, 146] width 7 height 7
click at [359, 204] on button "Submit" at bounding box center [355, 209] width 37 height 16
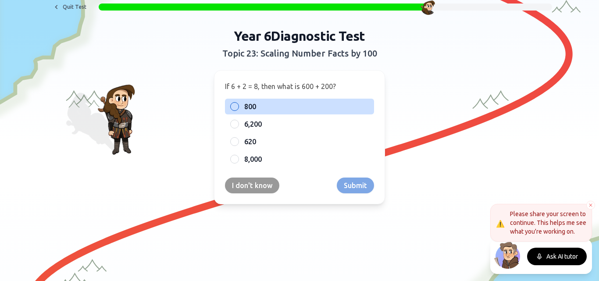
click at [297, 110] on label "800" at bounding box center [306, 106] width 125 height 11
click at [238, 110] on button "800" at bounding box center [234, 106] width 7 height 7
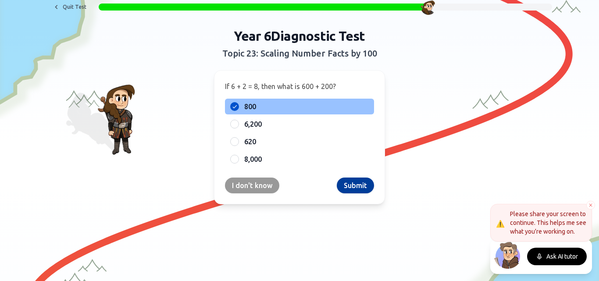
click at [353, 188] on button "Submit" at bounding box center [355, 186] width 37 height 16
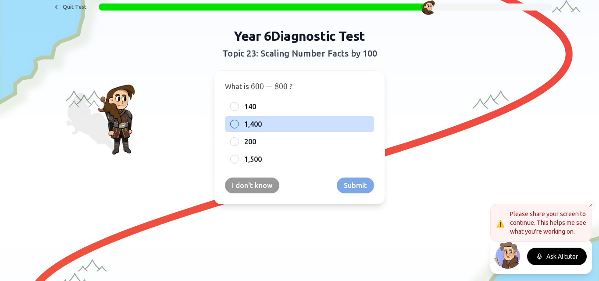
click at [255, 127] on span "1,400" at bounding box center [253, 124] width 18 height 11
click at [238, 127] on button "1,400" at bounding box center [234, 124] width 7 height 7
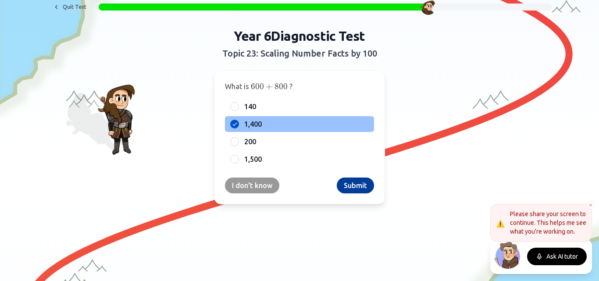
click at [344, 185] on button "Submit" at bounding box center [355, 186] width 37 height 16
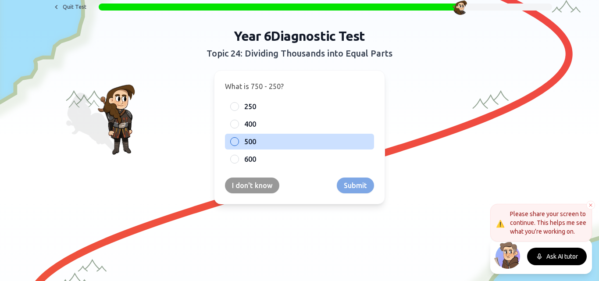
click at [248, 140] on span "500" at bounding box center [250, 141] width 12 height 11
click at [238, 140] on button "500" at bounding box center [234, 141] width 7 height 7
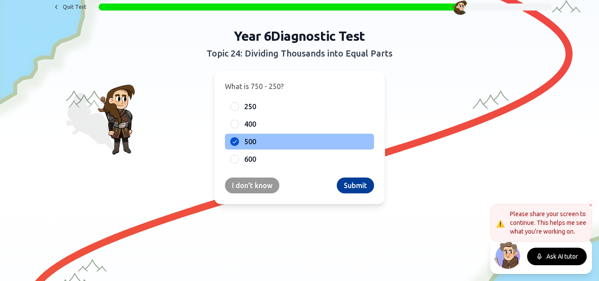
click at [358, 189] on button "Submit" at bounding box center [355, 186] width 37 height 16
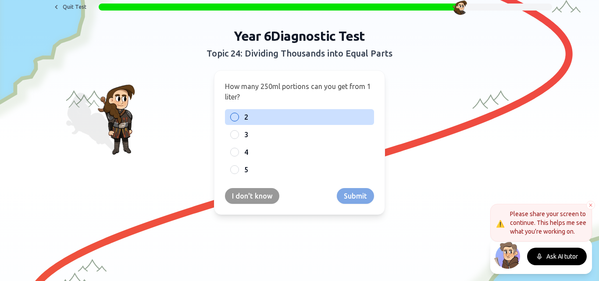
click at [262, 118] on label "2" at bounding box center [306, 117] width 125 height 11
click at [238, 118] on button "2" at bounding box center [234, 117] width 7 height 7
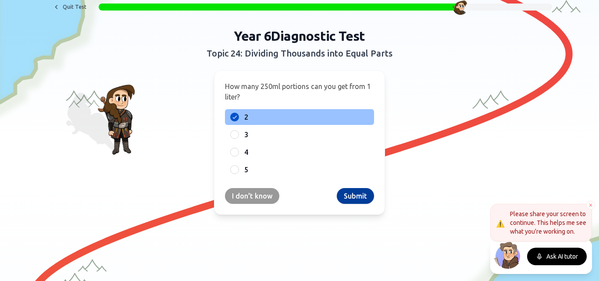
click at [345, 193] on button "Submit" at bounding box center [355, 196] width 37 height 16
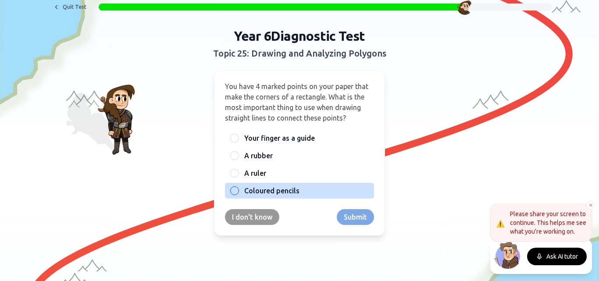
click at [268, 192] on span "Coloured pencils" at bounding box center [271, 191] width 55 height 11
click at [238, 192] on button "Coloured pencils" at bounding box center [234, 190] width 7 height 7
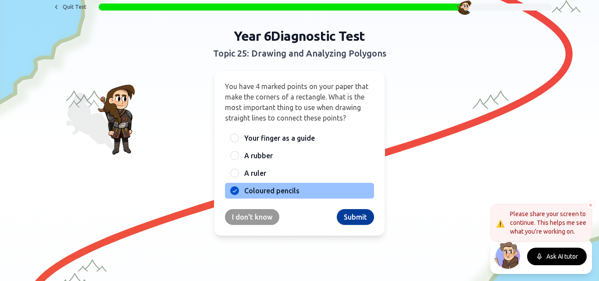
click at [359, 224] on button "Submit" at bounding box center [355, 217] width 37 height 16
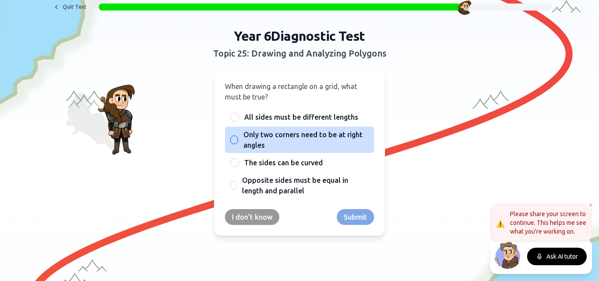
click at [282, 143] on span "Only two corners need to be at right angles" at bounding box center [305, 139] width 125 height 21
click at [238, 143] on button "Only two corners need to be at right angles" at bounding box center [234, 139] width 7 height 7
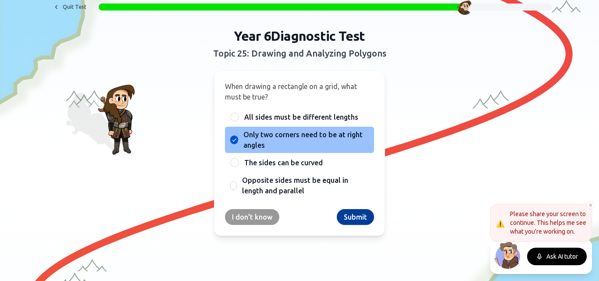
click at [367, 215] on button "Submit" at bounding box center [355, 217] width 37 height 16
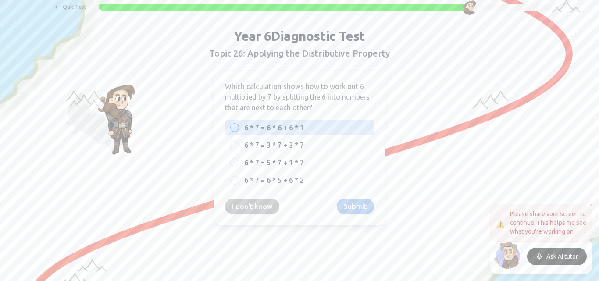
click at [292, 128] on span "6 * 7 = 6 * 6 + 6 * 1" at bounding box center [274, 127] width 60 height 11
click at [238, 128] on button "6 * 7 = 6 * 6 + 6 * 1" at bounding box center [234, 127] width 7 height 7
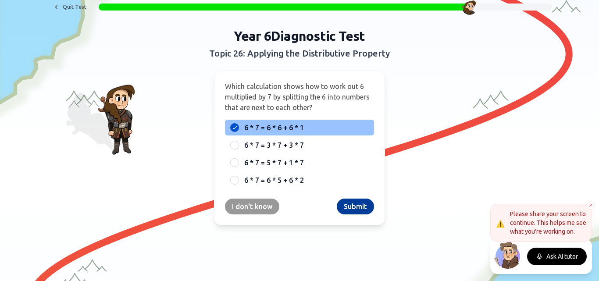
click at [346, 202] on button "Submit" at bounding box center [355, 207] width 37 height 16
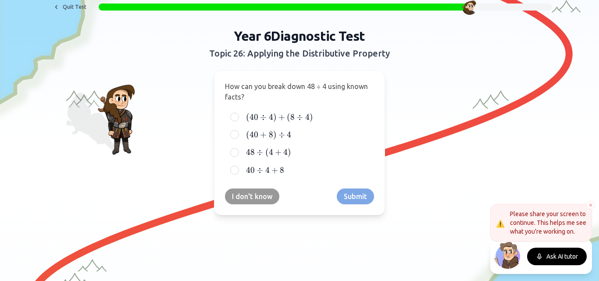
click at [310, 143] on div "( 40 ÷ 4 ) + ( 8 ÷ 4 ) (40 ÷ 4) + (8 ÷ 4) ( 40 ÷ 4 ) + ( 8 ÷ 4 ) ( 40 + 8 ) ÷ 4…" at bounding box center [299, 143] width 149 height 69
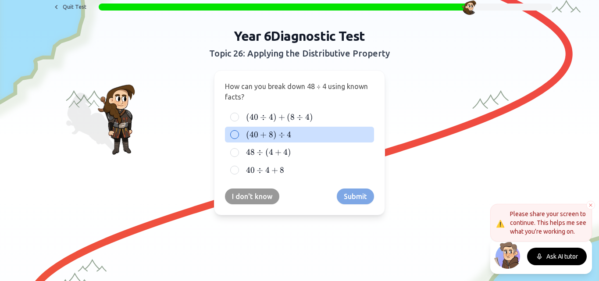
click at [312, 134] on label "( 40 + 8 ) ÷ 4 (40 + 8) ÷ 4 ( 40 + 8 ) ÷ 4" at bounding box center [306, 134] width 125 height 11
click at [238, 134] on button "( 40 + 8 ) ÷ 4 (40 + 8) ÷ 4 ( 40 + 8 ) ÷ 4" at bounding box center [234, 134] width 7 height 7
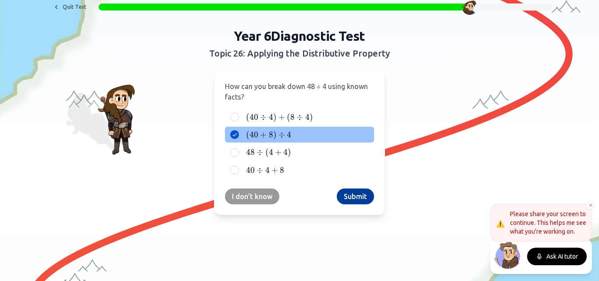
click at [346, 190] on button "Submit" at bounding box center [355, 197] width 37 height 16
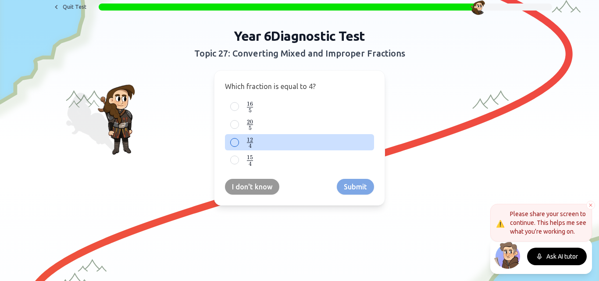
click at [283, 148] on label "12 4 {12 \over 4} 4 12 ​" at bounding box center [306, 142] width 125 height 11
click at [238, 146] on button "12 4 {12 \over 4} 4 12 ​" at bounding box center [234, 142] width 7 height 7
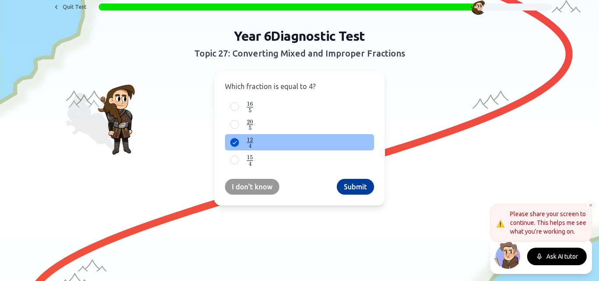
click at [366, 190] on button "Submit" at bounding box center [355, 187] width 37 height 16
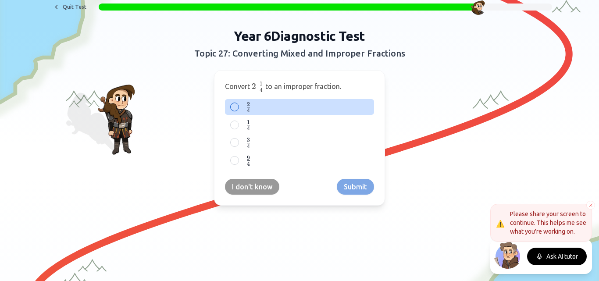
click at [287, 111] on label "2 4 {2 \over 4} 4 2 ​" at bounding box center [306, 107] width 125 height 11
click at [238, 111] on button "2 4 {2 \over 4} 4 2 ​" at bounding box center [234, 107] width 7 height 7
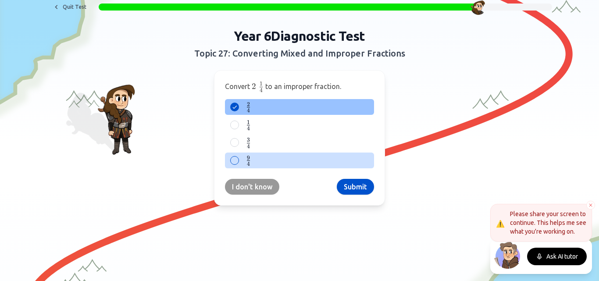
click at [276, 161] on label "9 4 {9 \over 4} 4 9 ​" at bounding box center [306, 160] width 125 height 11
click at [238, 161] on button "9 4 {9 \over 4} 4 9 ​" at bounding box center [234, 160] width 7 height 7
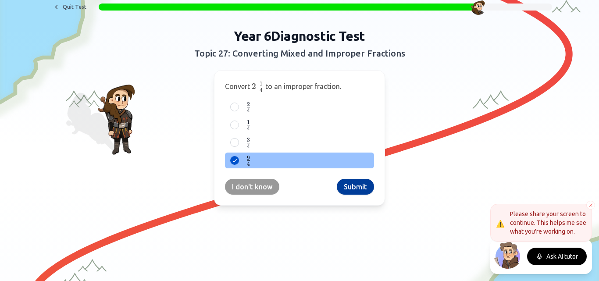
click at [340, 190] on button "Submit" at bounding box center [355, 187] width 37 height 16
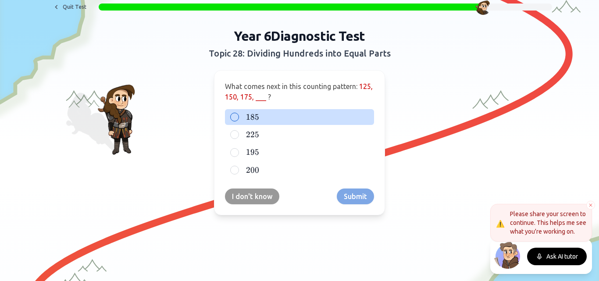
click at [285, 121] on label "185 185 185" at bounding box center [306, 117] width 125 height 11
click at [238, 121] on button "185 185 185" at bounding box center [234, 117] width 7 height 7
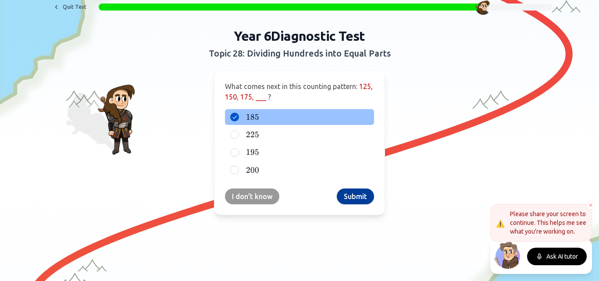
click at [350, 191] on button "Submit" at bounding box center [355, 197] width 37 height 16
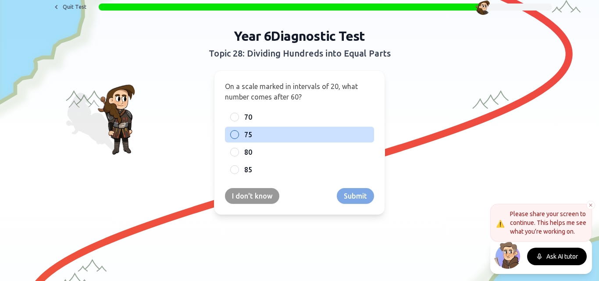
click at [316, 140] on div "75" at bounding box center [299, 135] width 149 height 16
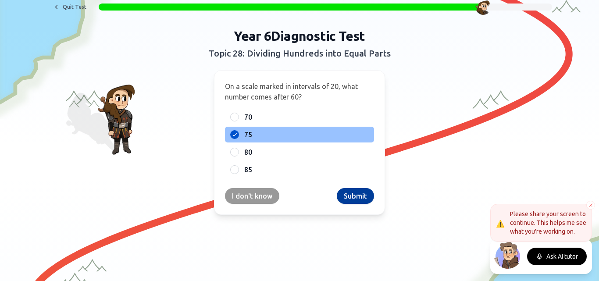
click at [347, 199] on button "Submit" at bounding box center [355, 196] width 37 height 16
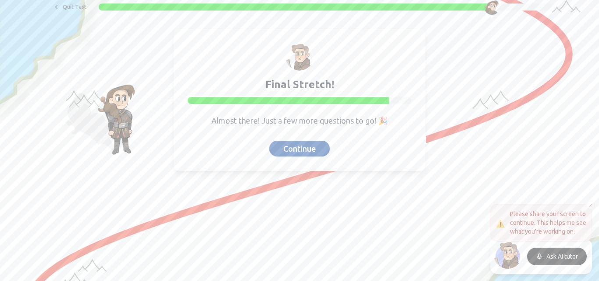
click at [315, 153] on button "Continue" at bounding box center [299, 149] width 61 height 16
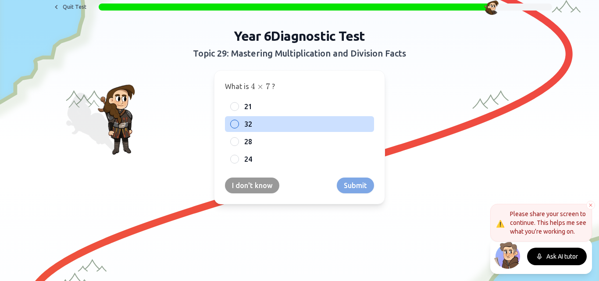
click at [301, 129] on label "32" at bounding box center [306, 124] width 125 height 11
click at [238, 128] on button "32" at bounding box center [234, 124] width 7 height 7
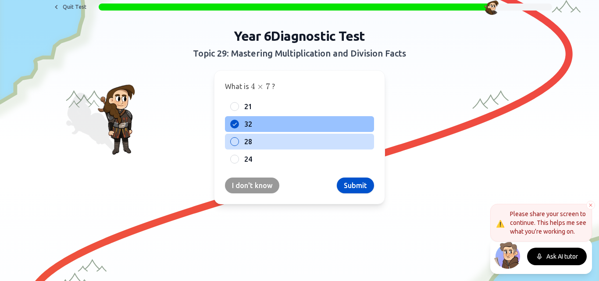
click at [288, 149] on div "28" at bounding box center [299, 142] width 149 height 16
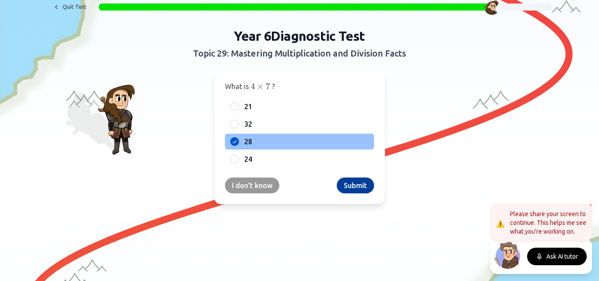
click at [351, 191] on button "Submit" at bounding box center [355, 186] width 37 height 16
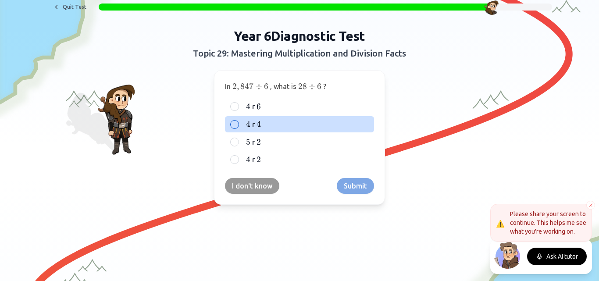
click at [292, 128] on label "4 4 4 r 4 4 4" at bounding box center [306, 124] width 125 height 11
click at [238, 128] on button "4 4 4 r 4 4 4" at bounding box center [234, 124] width 7 height 7
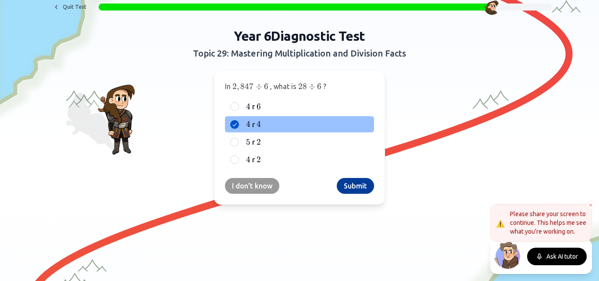
click at [347, 183] on button "Submit" at bounding box center [355, 186] width 37 height 16
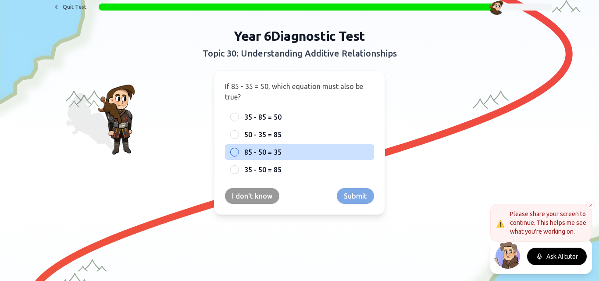
click at [231, 149] on div at bounding box center [234, 152] width 9 height 9
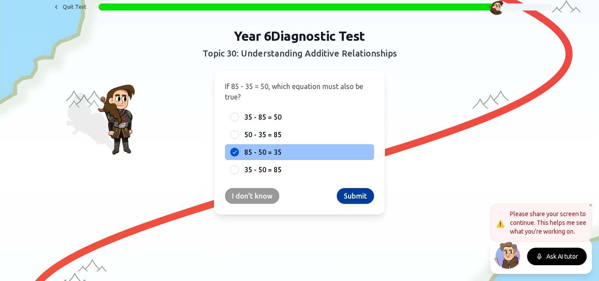
click at [345, 195] on button "Submit" at bounding box center [355, 196] width 37 height 16
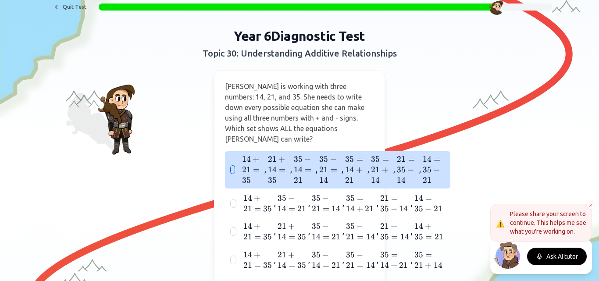
click at [308, 154] on span "35 −" at bounding box center [303, 159] width 19 height 10
click at [236, 166] on button "14 + 21 = 35 14 + 21 = 35 14 + 21 = 35 , 21 + 14 = 35 21 + 14 = 35 21 + 14 = 35…" at bounding box center [232, 169] width 7 height 7
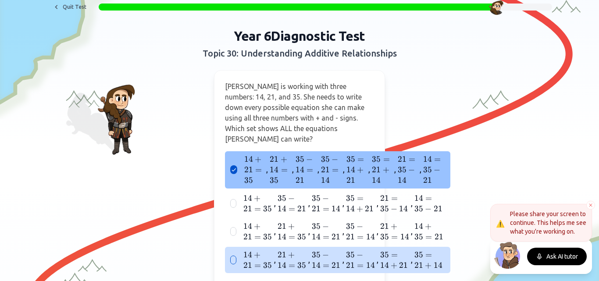
click at [357, 261] on span "=" at bounding box center [360, 266] width 7 height 10
click at [237, 257] on button "14 + 21 = 35 14 + 21 = 35 14 + 21 = 35 , 21 + 14 = 35 21 + 14 = 35 21 + 14 = 35…" at bounding box center [233, 260] width 7 height 7
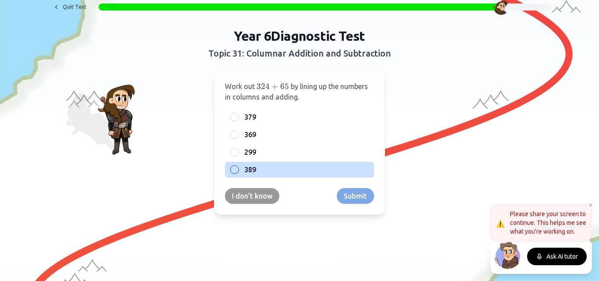
click at [255, 172] on label "389" at bounding box center [306, 170] width 125 height 11
click at [238, 172] on button "389" at bounding box center [234, 169] width 7 height 7
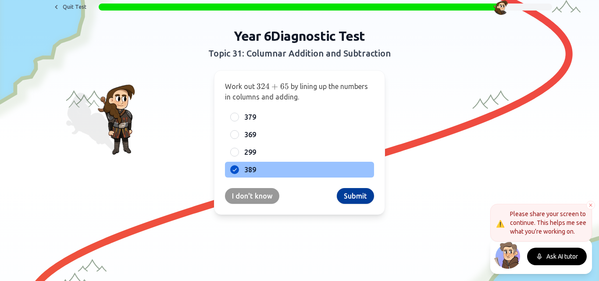
click at [345, 199] on button "Submit" at bounding box center [355, 196] width 37 height 16
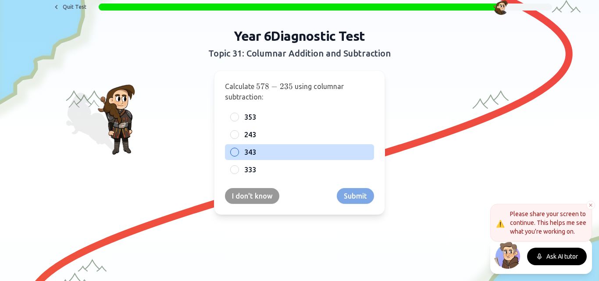
click at [245, 158] on div "343" at bounding box center [299, 152] width 149 height 16
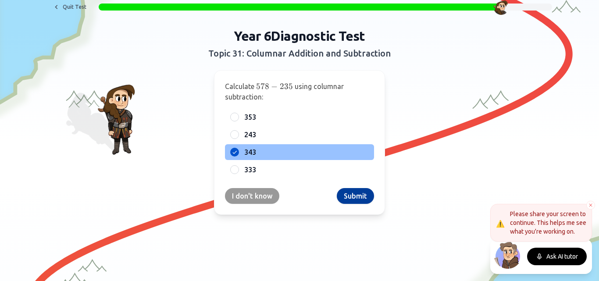
click at [347, 196] on button "Submit" at bounding box center [355, 196] width 37 height 16
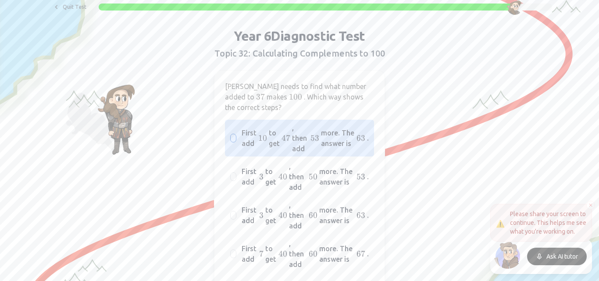
click at [321, 137] on span "more. The answer is" at bounding box center [338, 138] width 34 height 21
click at [237, 137] on button "First add 10 10 10 to get 47 47 47 , then add 53 53 53 more. The answer is 63 6…" at bounding box center [233, 138] width 7 height 7
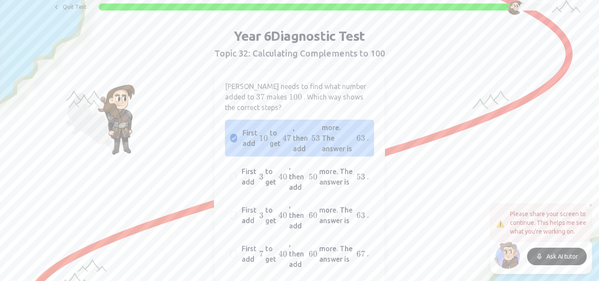
type button "A"
type button "B"
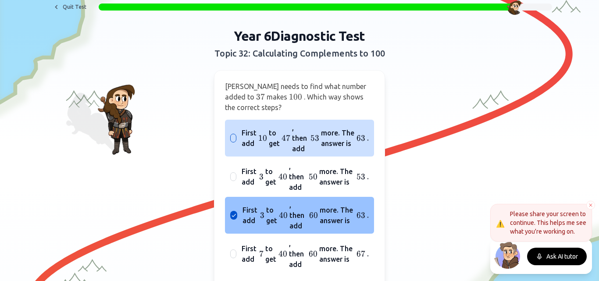
type button "C"
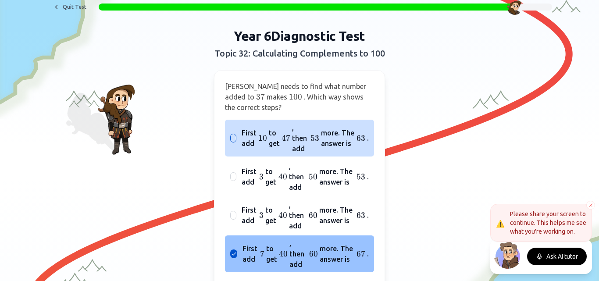
type button "D"
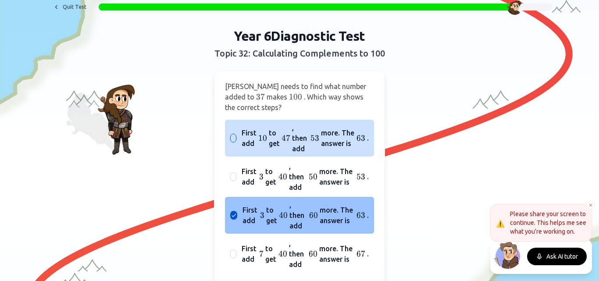
click at [348, 133] on span "more. The answer is" at bounding box center [338, 138] width 34 height 21
click at [237, 135] on button "A" at bounding box center [233, 138] width 7 height 7
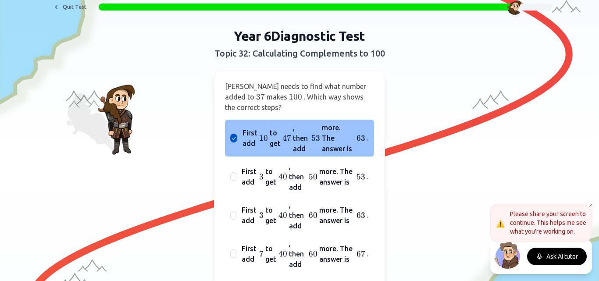
click at [348, 133] on span "more. The answer is" at bounding box center [338, 138] width 33 height 32
click at [237, 135] on button "First add 10 10 10 to get 47 47 47 , then add 53 53 53 more. The answer is 63 6…" at bounding box center [233, 138] width 7 height 7
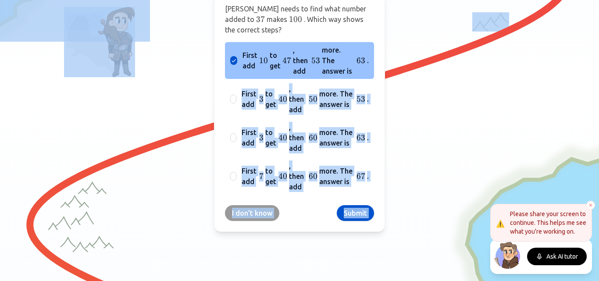
drag, startPoint x: 427, startPoint y: 154, endPoint x: 441, endPoint y: 282, distance: 129.4
click at [441, 281] on html "We value your privacy We use cookies to enhance your browsing experience, serve…" at bounding box center [299, 140] width 599 height 281
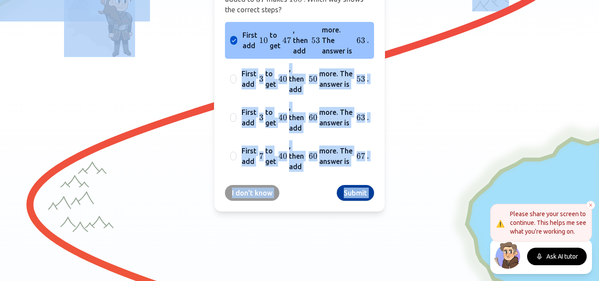
click at [367, 197] on button "Submit" at bounding box center [355, 193] width 37 height 16
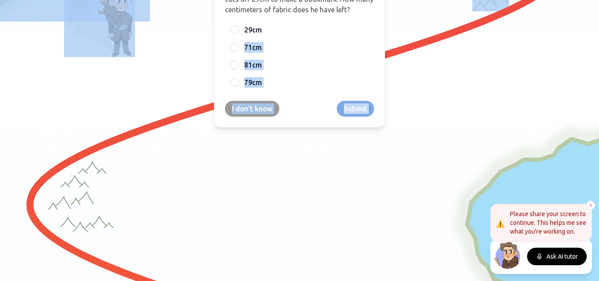
click at [447, 165] on div at bounding box center [299, 213] width 599 height 272
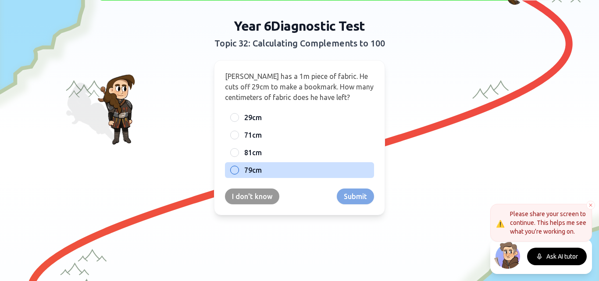
scroll to position [35, 0]
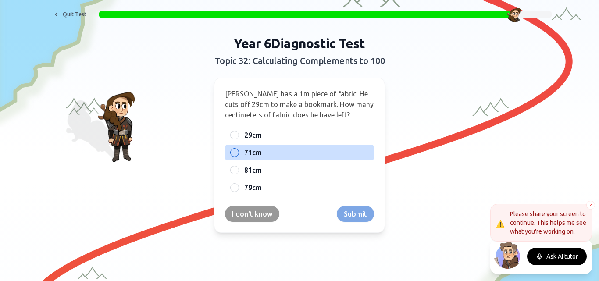
click at [272, 157] on label "71cm" at bounding box center [306, 152] width 125 height 11
click at [238, 156] on button "B" at bounding box center [234, 152] width 7 height 7
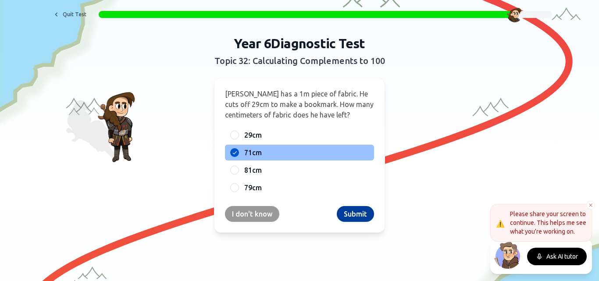
click at [361, 215] on button "Submit" at bounding box center [355, 214] width 37 height 16
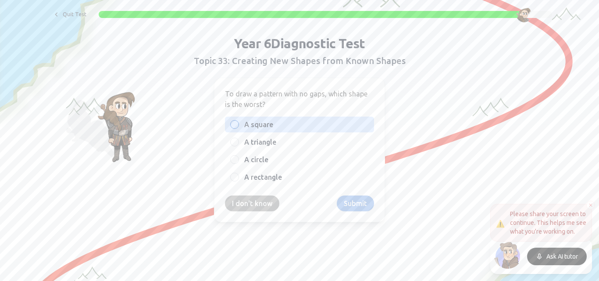
click at [248, 122] on span "A square" at bounding box center [258, 124] width 29 height 11
click at [238, 122] on button "A square" at bounding box center [234, 124] width 7 height 7
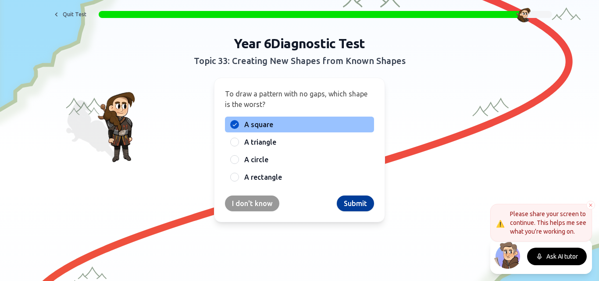
click at [352, 203] on button "Submit" at bounding box center [355, 204] width 37 height 16
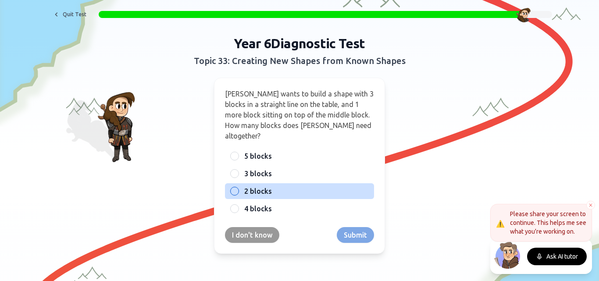
click at [298, 186] on label "2 blocks" at bounding box center [306, 191] width 125 height 11
click at [238, 188] on button "2 blocks" at bounding box center [234, 191] width 7 height 7
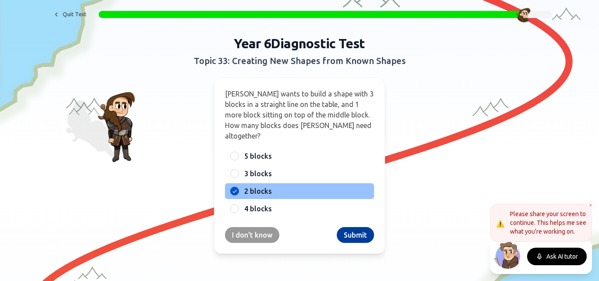
click at [353, 227] on button "Submit" at bounding box center [355, 235] width 37 height 16
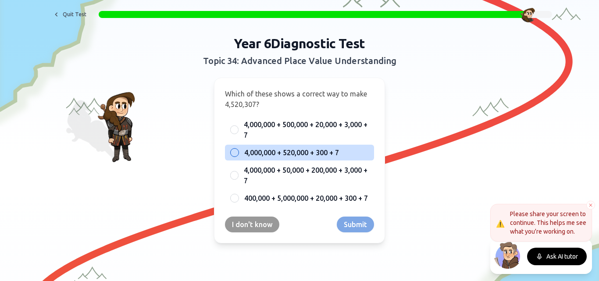
click at [279, 158] on div "4,000,000 + 520,000 + 300 + 7" at bounding box center [299, 153] width 149 height 16
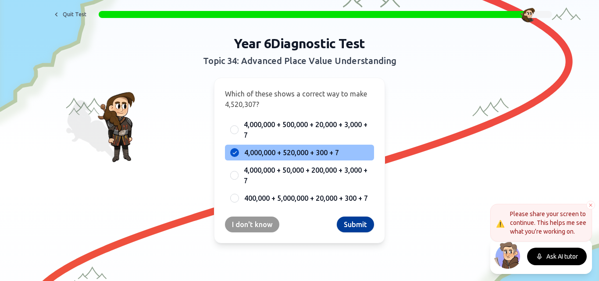
click at [347, 223] on button "Submit" at bounding box center [355, 225] width 37 height 16
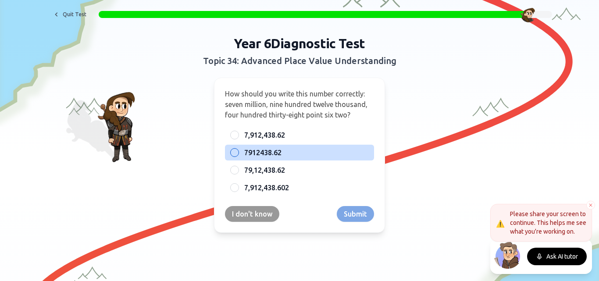
click at [254, 153] on span "7912438.62" at bounding box center [262, 152] width 37 height 11
click at [238, 153] on button "7912438.62" at bounding box center [234, 152] width 7 height 7
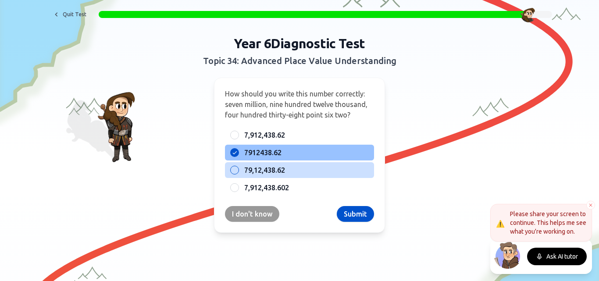
click at [290, 176] on div "79,12,438.62" at bounding box center [299, 170] width 149 height 16
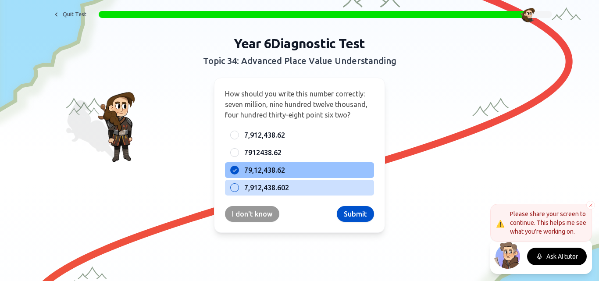
click at [316, 190] on label "7,912,438.602" at bounding box center [306, 187] width 125 height 11
click at [238, 190] on button "7,912,438.602" at bounding box center [234, 187] width 7 height 7
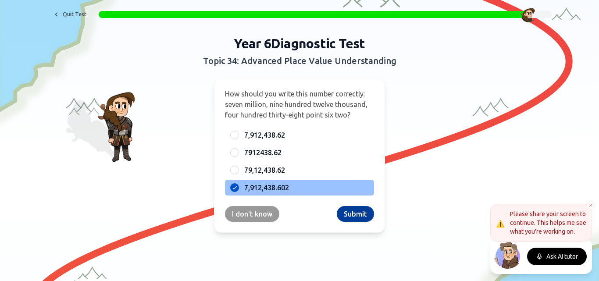
click at [347, 215] on button "Submit" at bounding box center [355, 214] width 37 height 16
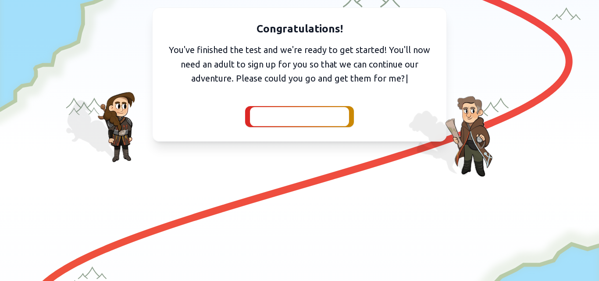
click at [305, 125] on div at bounding box center [299, 116] width 99 height 19
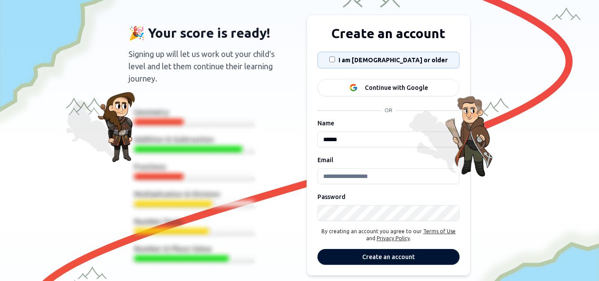
click at [371, 184] on input "Email" at bounding box center [389, 176] width 142 height 16
click at [402, 64] on div "I am [DEMOGRAPHIC_DATA] or older" at bounding box center [388, 60] width 127 height 16
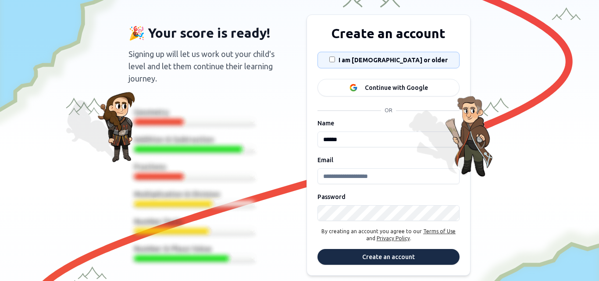
click at [437, 262] on button "Create an account" at bounding box center [389, 257] width 142 height 16
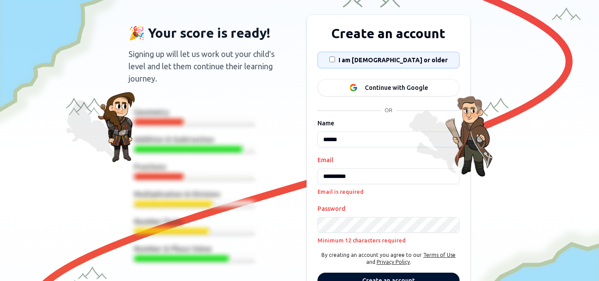
type input "**********"
click at [360, 277] on button "Create an account" at bounding box center [389, 281] width 142 height 16
